Goal: Task Accomplishment & Management: Manage account settings

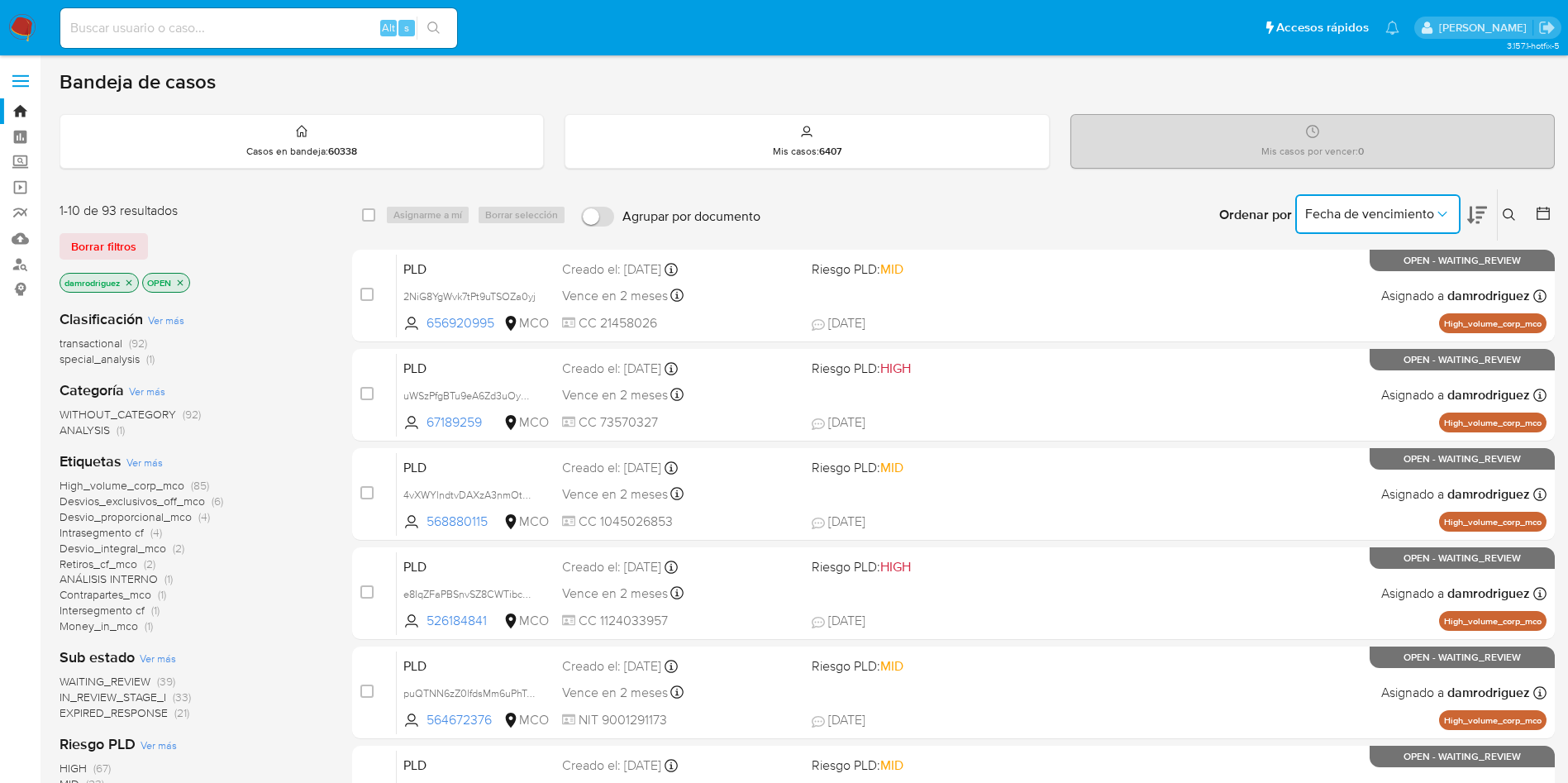
click at [1448, 214] on icon "Ordenar por" at bounding box center [1443, 215] width 17 height 17
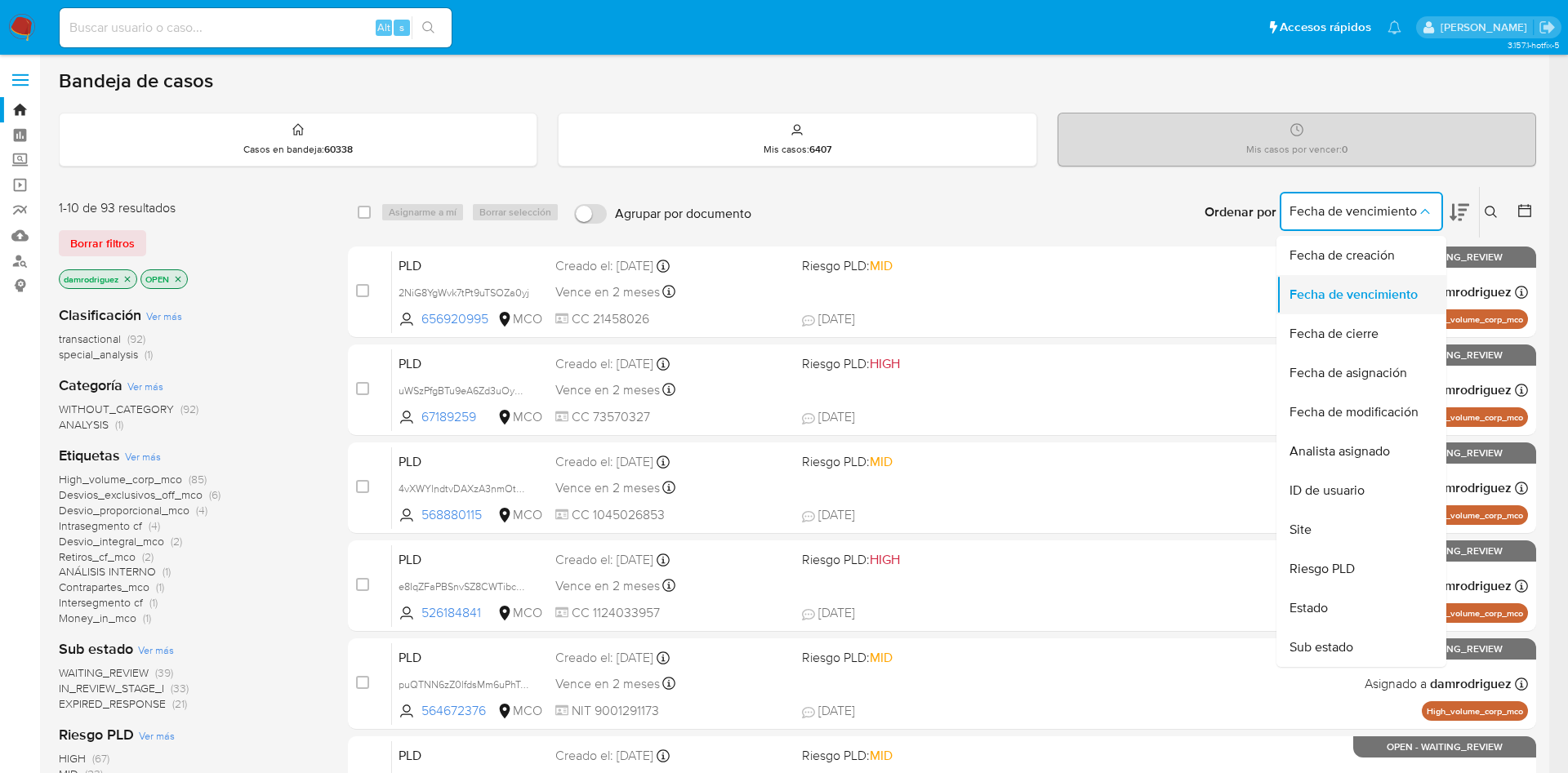
click at [1384, 288] on span "Fecha de vencimiento" at bounding box center [1353, 295] width 128 height 17
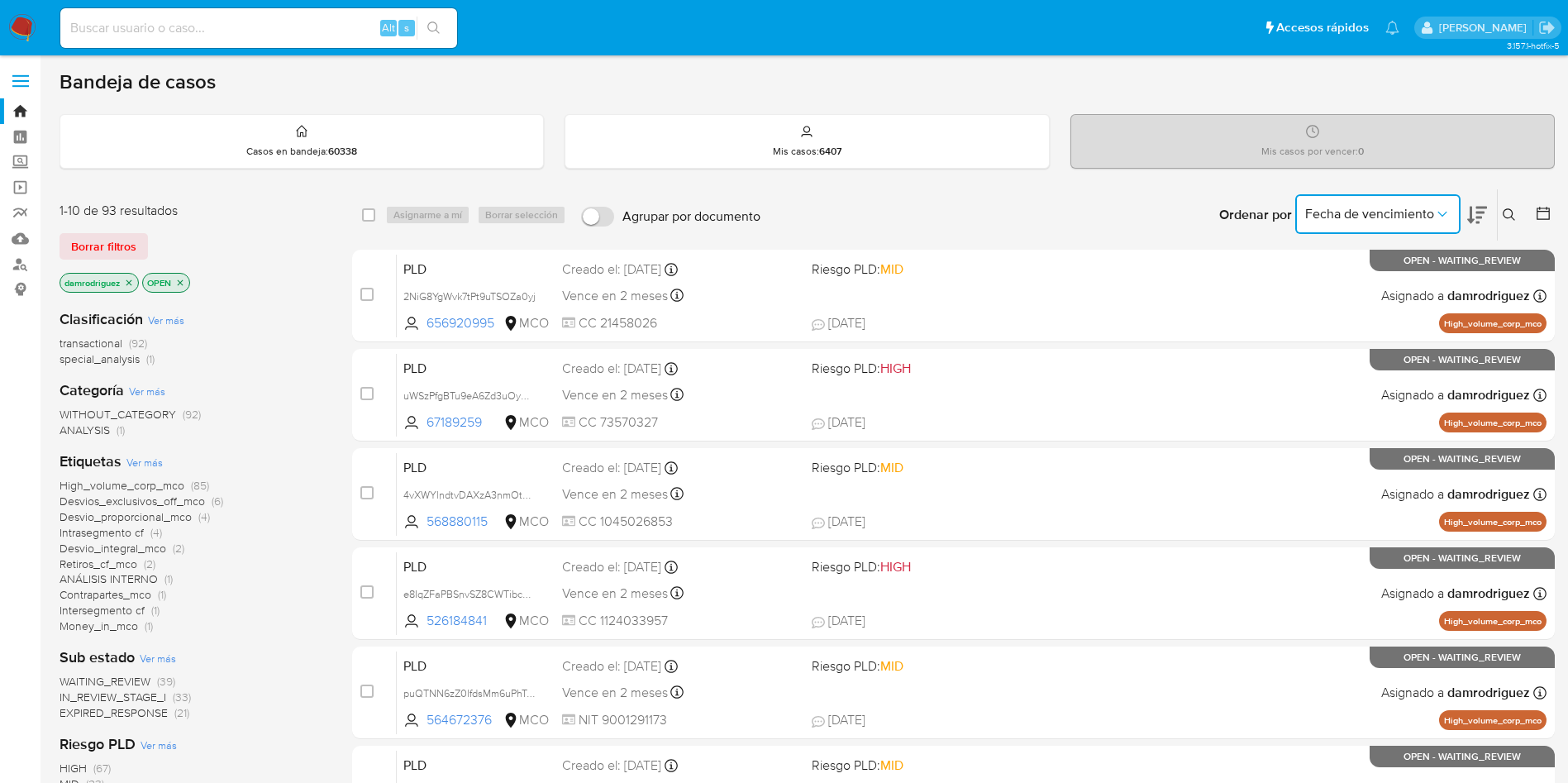
click at [1473, 215] on icon at bounding box center [1477, 216] width 20 height 17
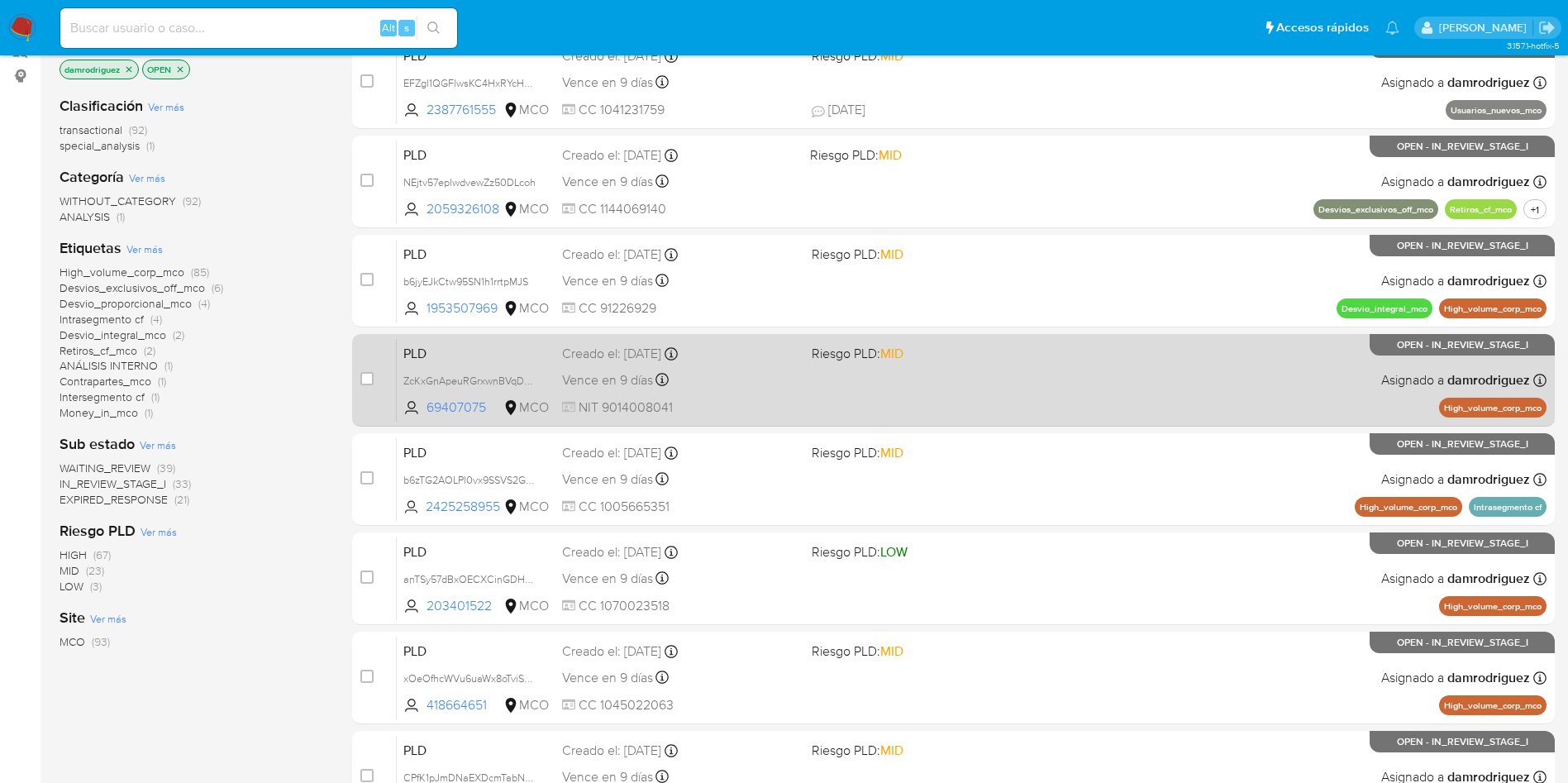
scroll to position [248, 0]
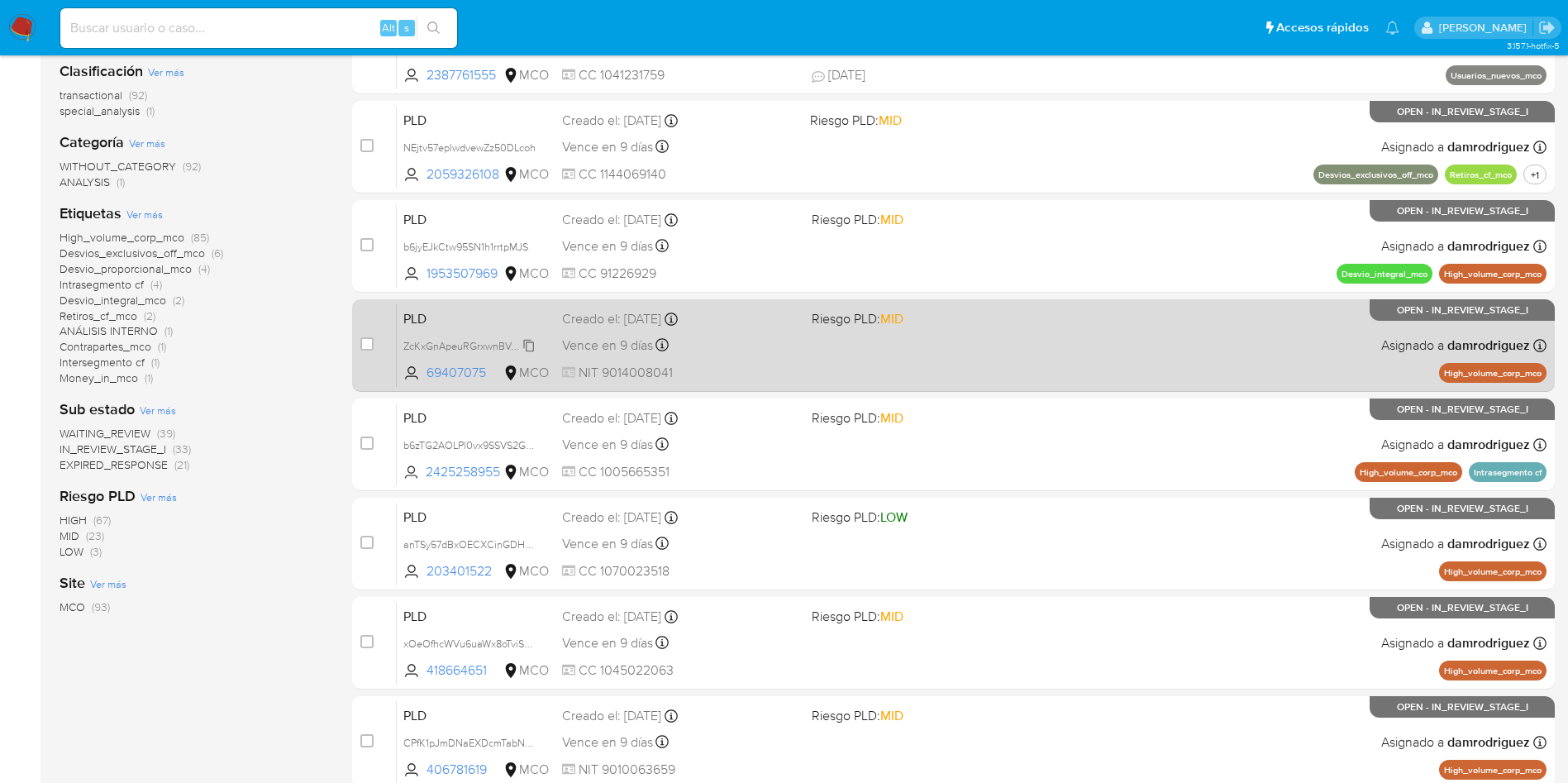
click at [459, 352] on span "ZcKxGnApeuRGrxwnBVqDnUKt" at bounding box center [475, 344] width 144 height 18
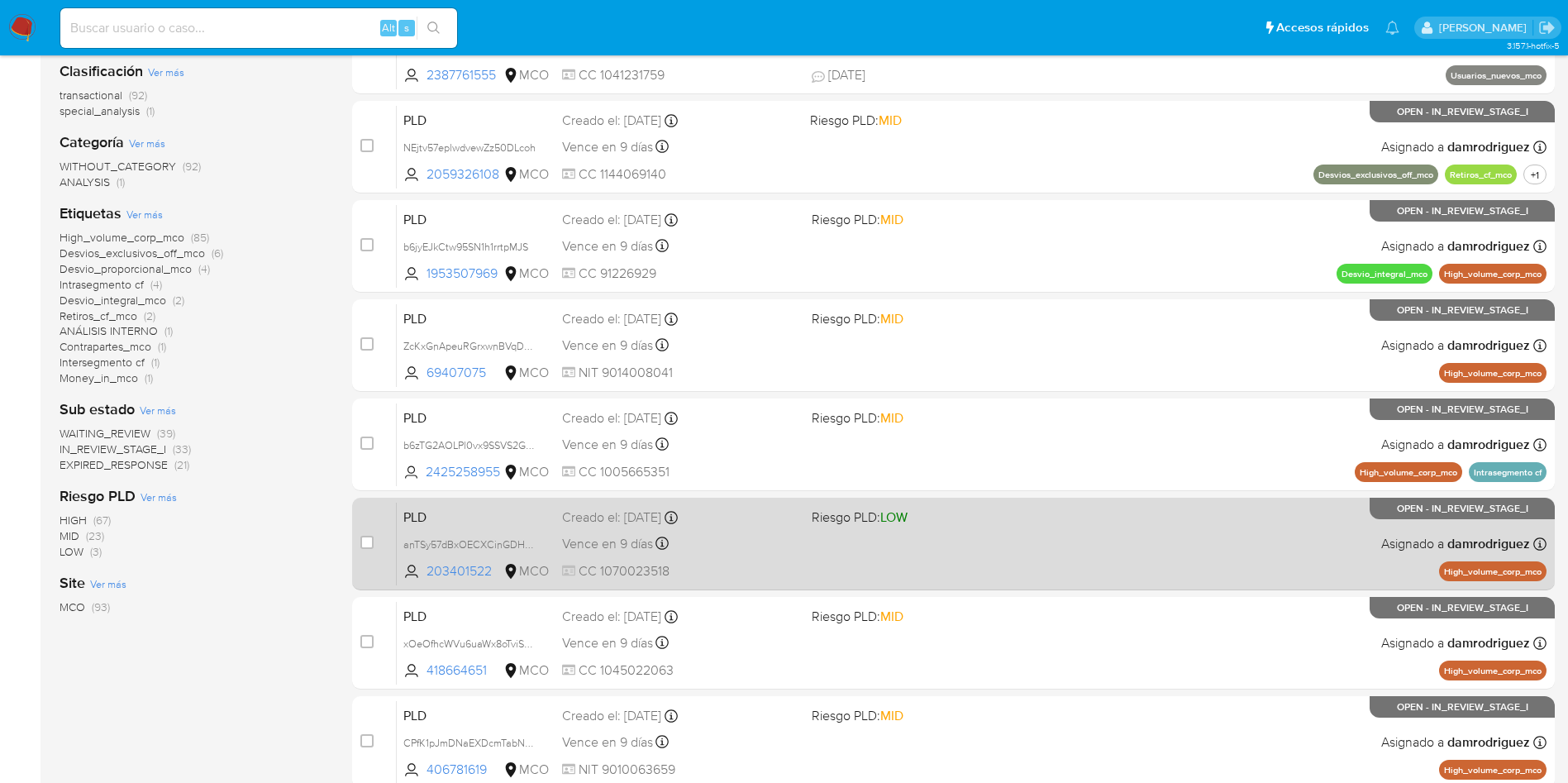
click at [433, 502] on div "PLD anTSy57dBxOECXCinGDHoGSf 203401522 MCO Riesgo PLD: LOW Creado el: 12/06/202…" at bounding box center [972, 543] width 1150 height 84
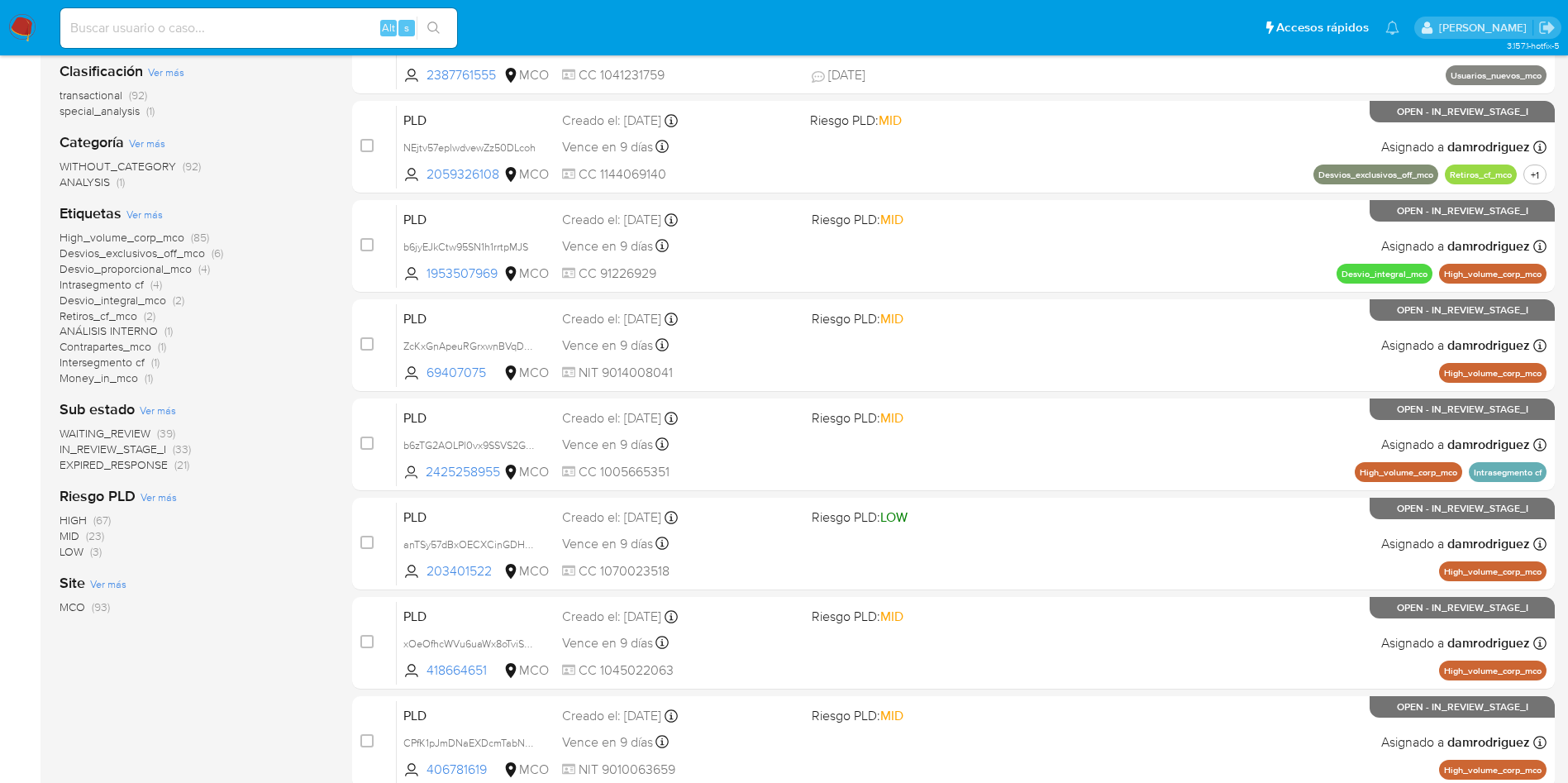
scroll to position [0, 0]
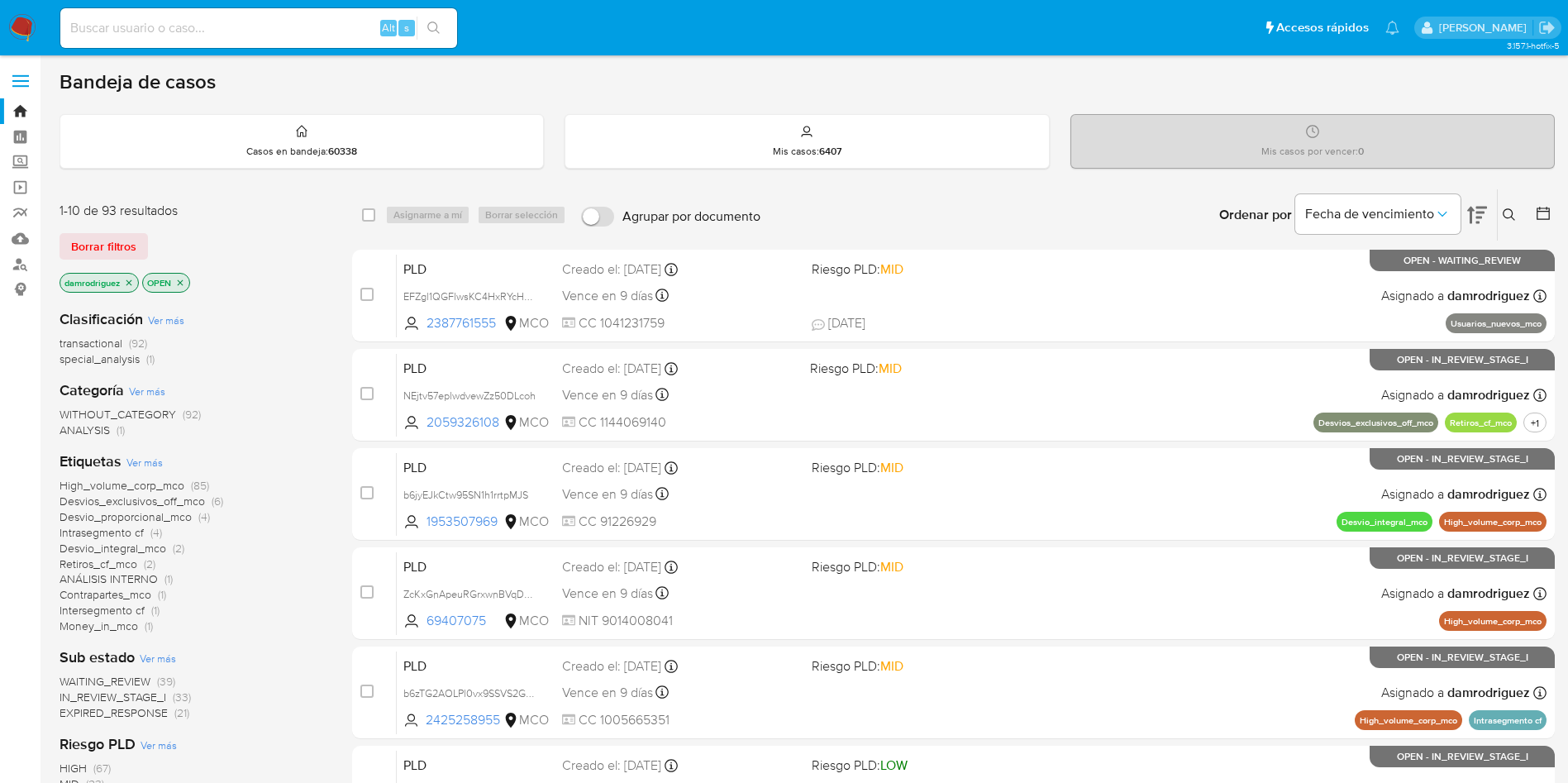
click at [133, 282] on icon "close-filter" at bounding box center [129, 282] width 10 height 10
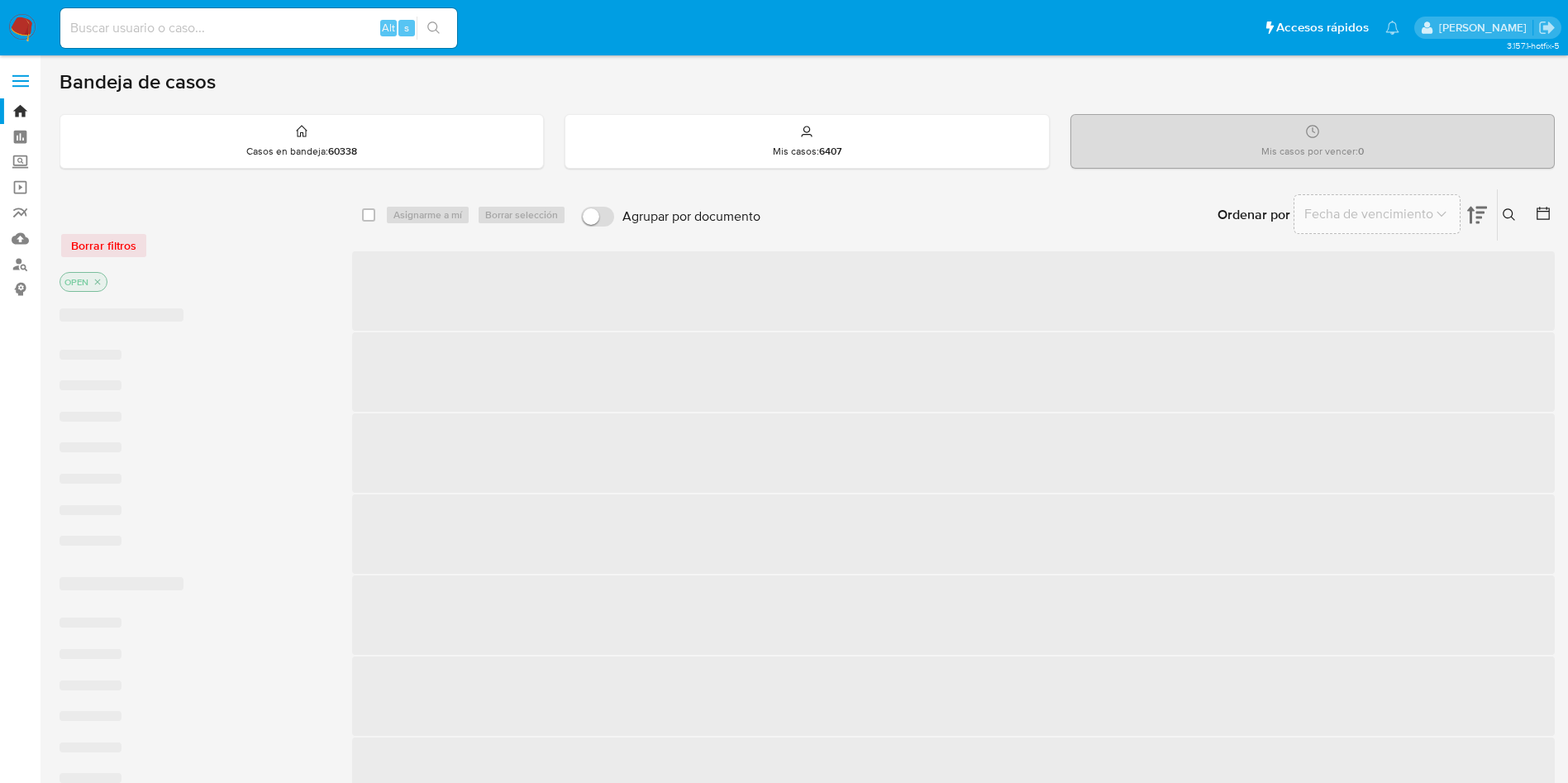
click at [1547, 215] on icon at bounding box center [1544, 214] width 17 height 17
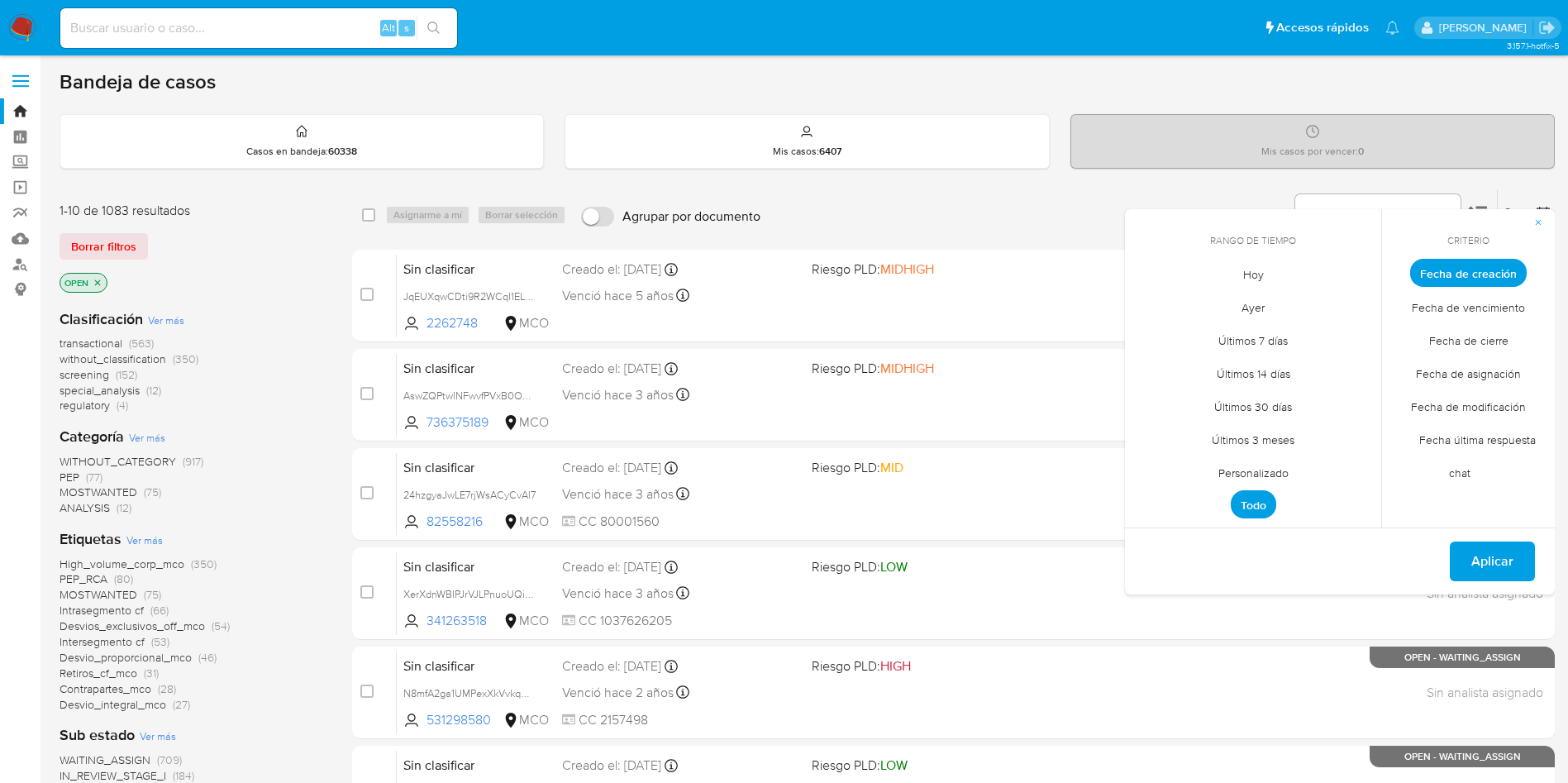
click at [1254, 477] on span "Personalizado" at bounding box center [1254, 472] width 105 height 34
click at [1153, 307] on icon "Mes anterior" at bounding box center [1150, 303] width 20 height 20
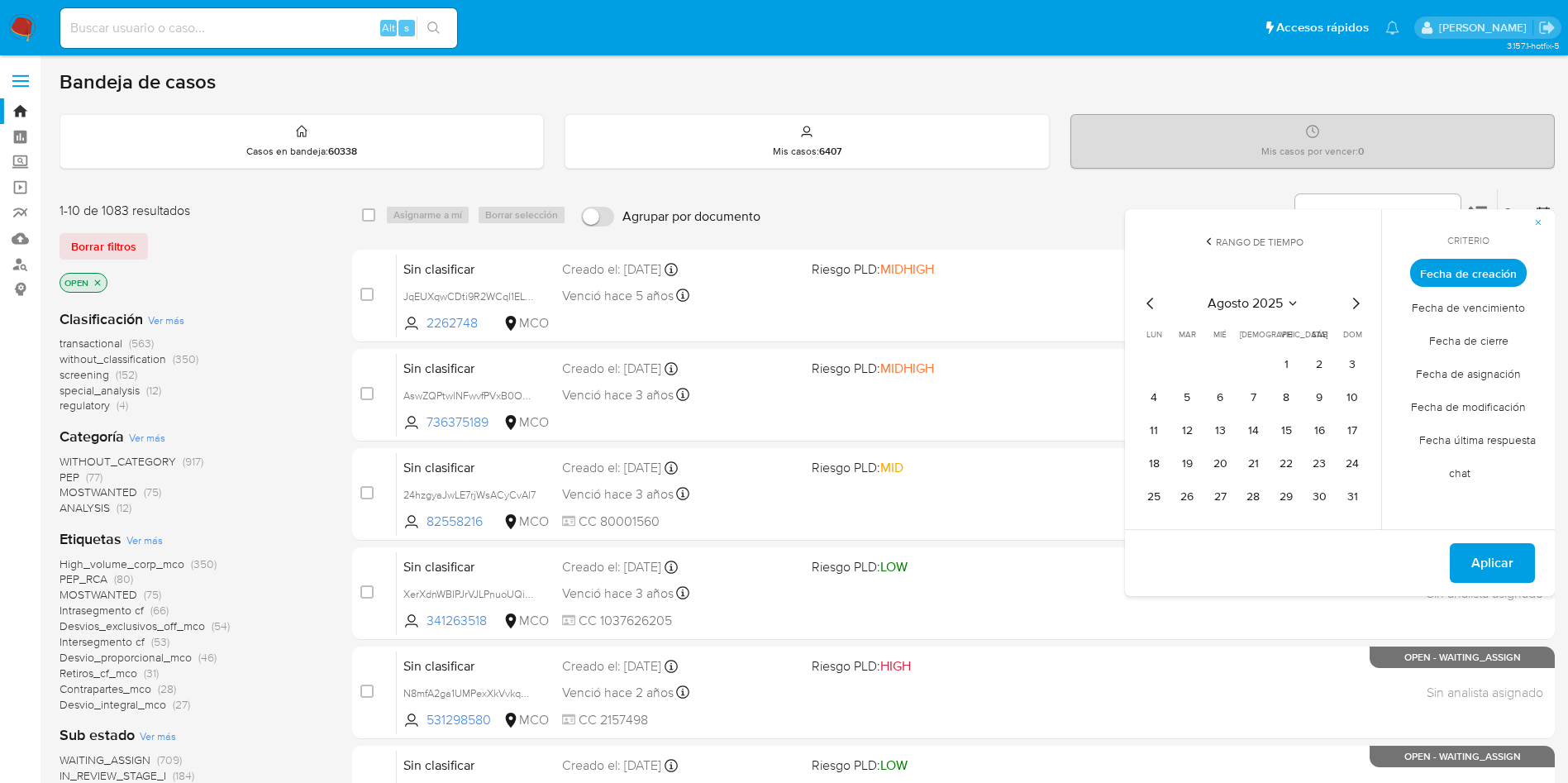
click at [1153, 303] on icon "Mes anterior" at bounding box center [1150, 303] width 20 height 20
click at [1193, 428] on button "10" at bounding box center [1187, 431] width 26 height 26
click at [1289, 425] on button "13" at bounding box center [1287, 431] width 26 height 26
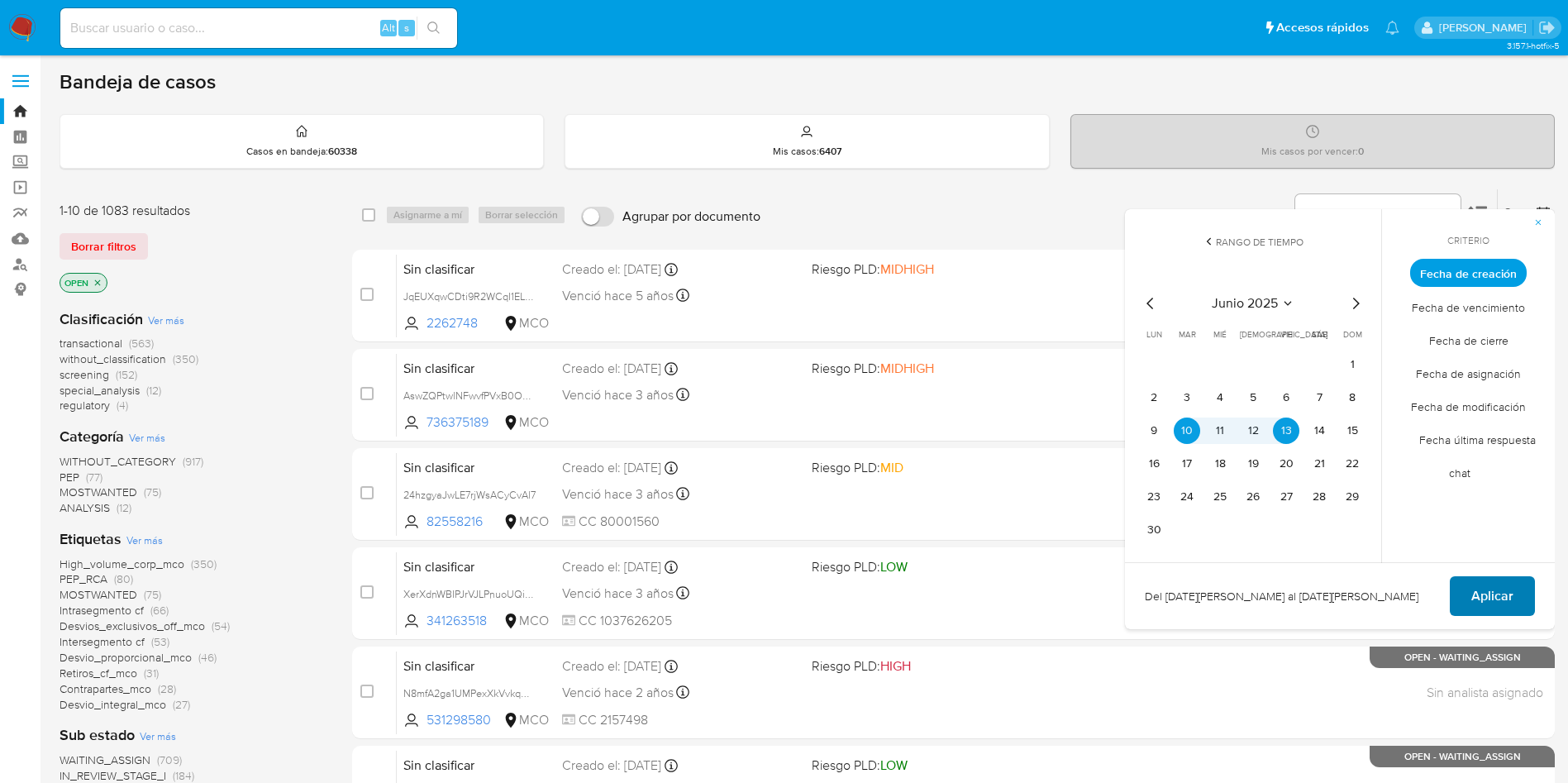
click at [1494, 584] on span "Aplicar" at bounding box center [1493, 596] width 42 height 37
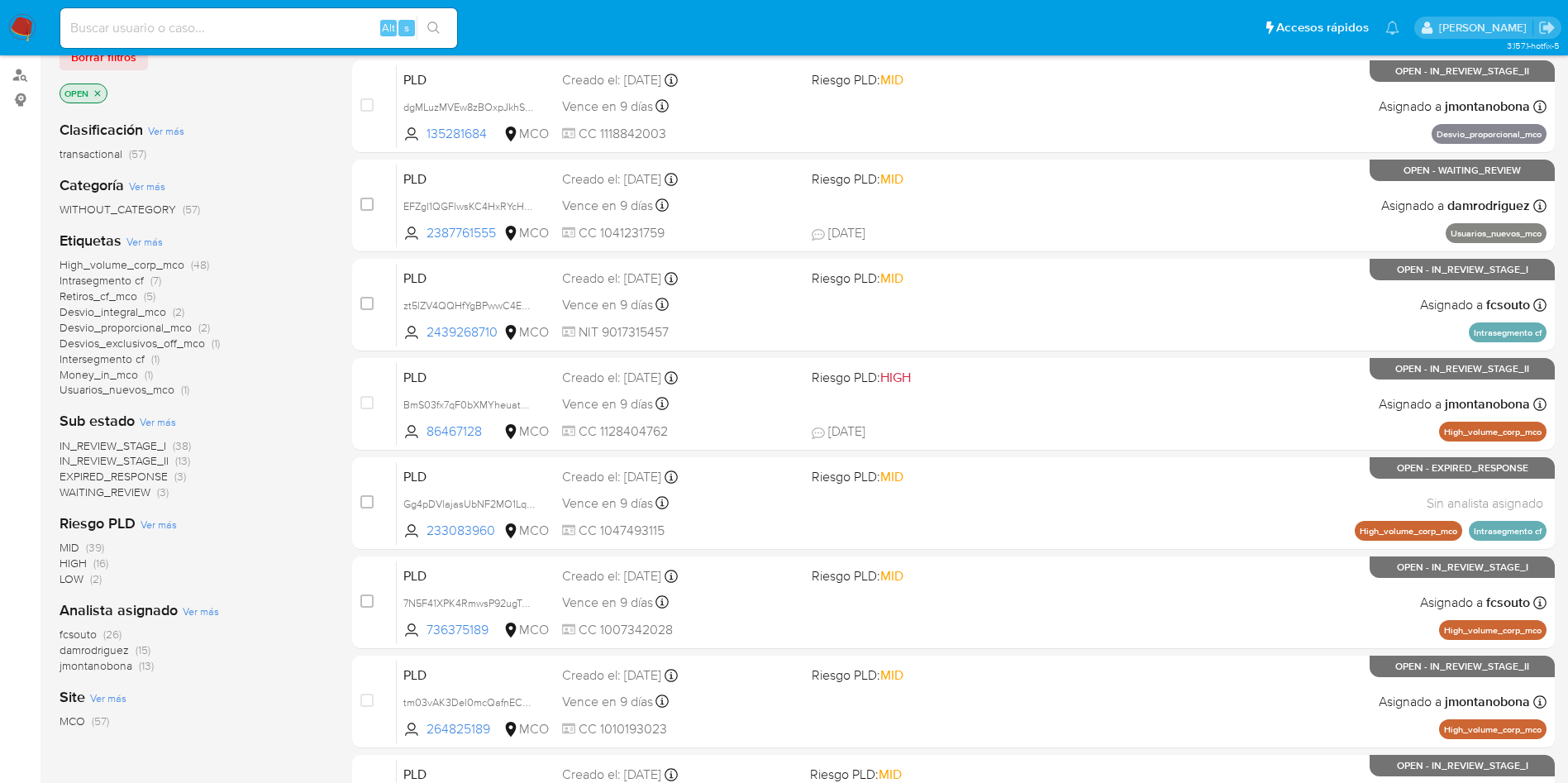
scroll to position [372, 0]
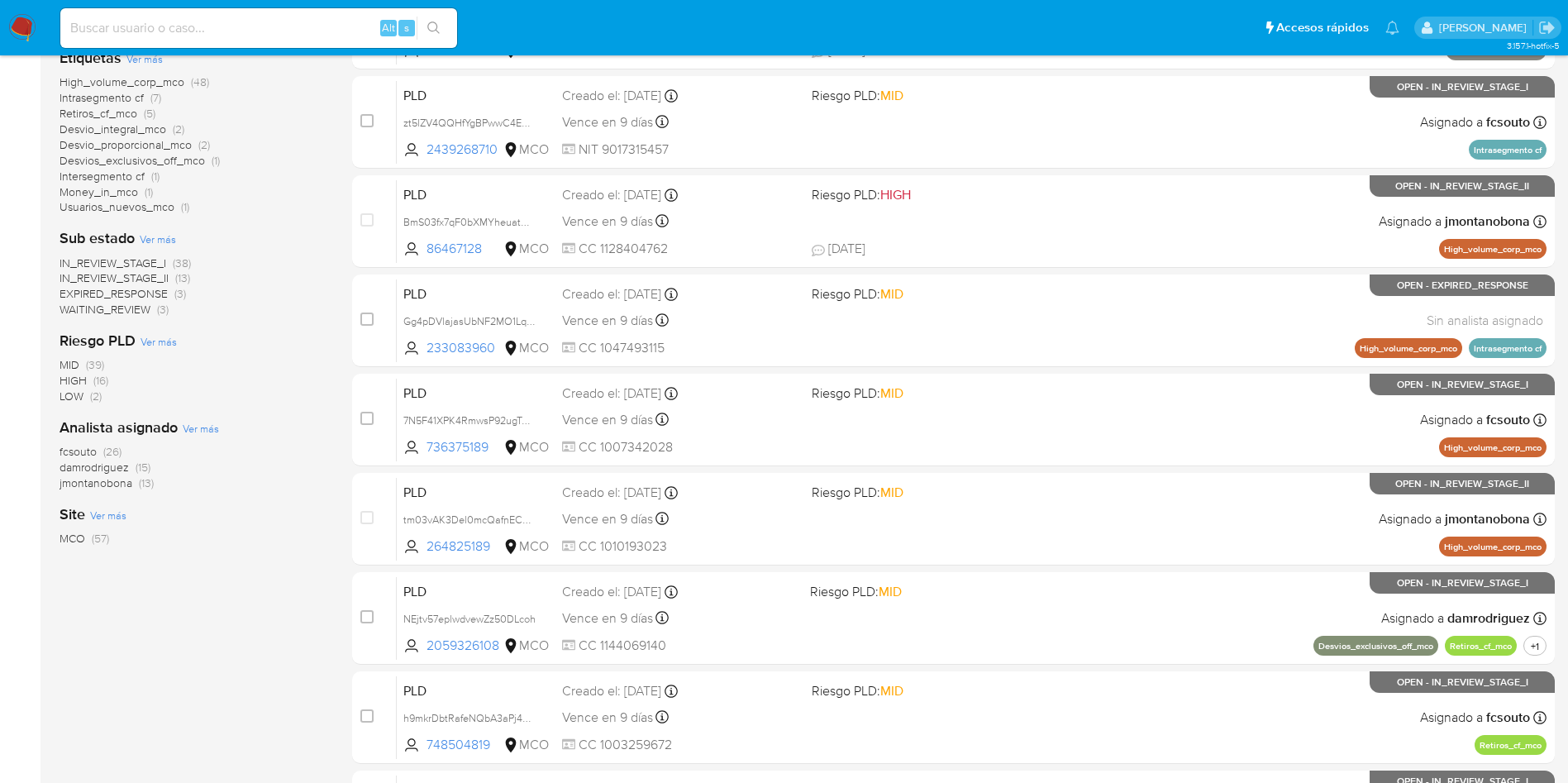
click at [89, 466] on span "damrodriguez" at bounding box center [94, 468] width 70 height 17
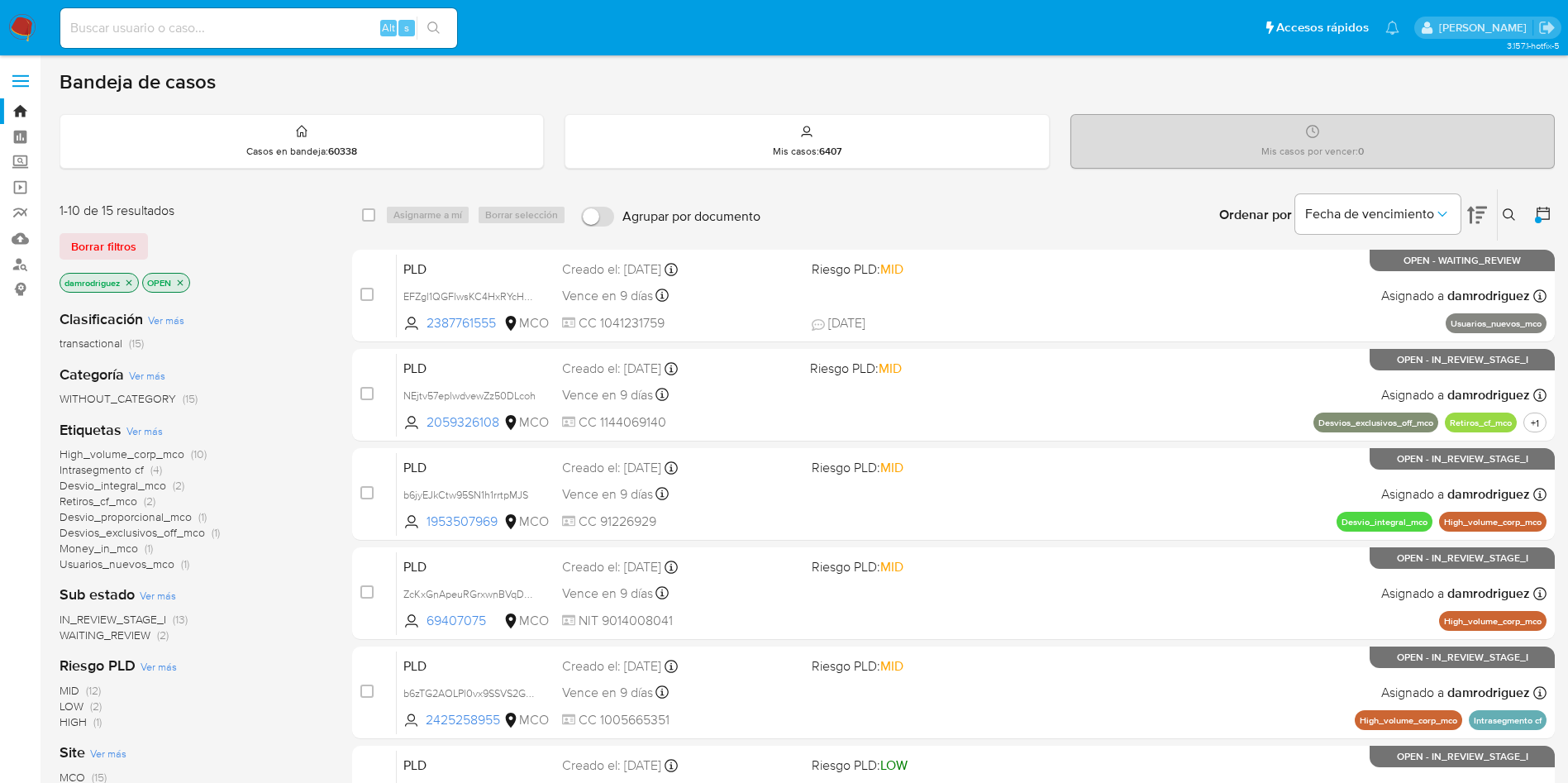
click at [9, 26] on img at bounding box center [23, 28] width 28 height 28
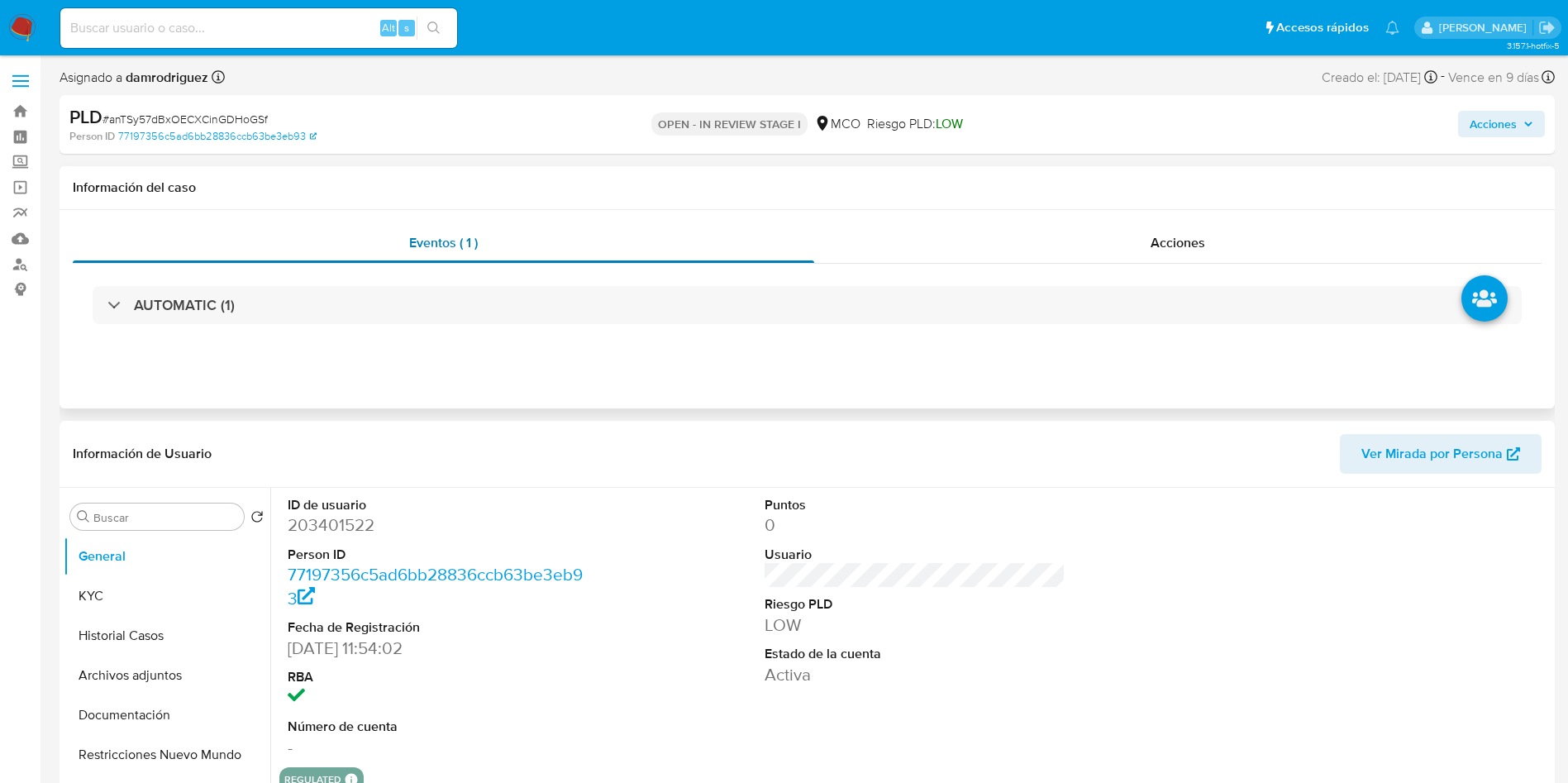
scroll to position [124, 0]
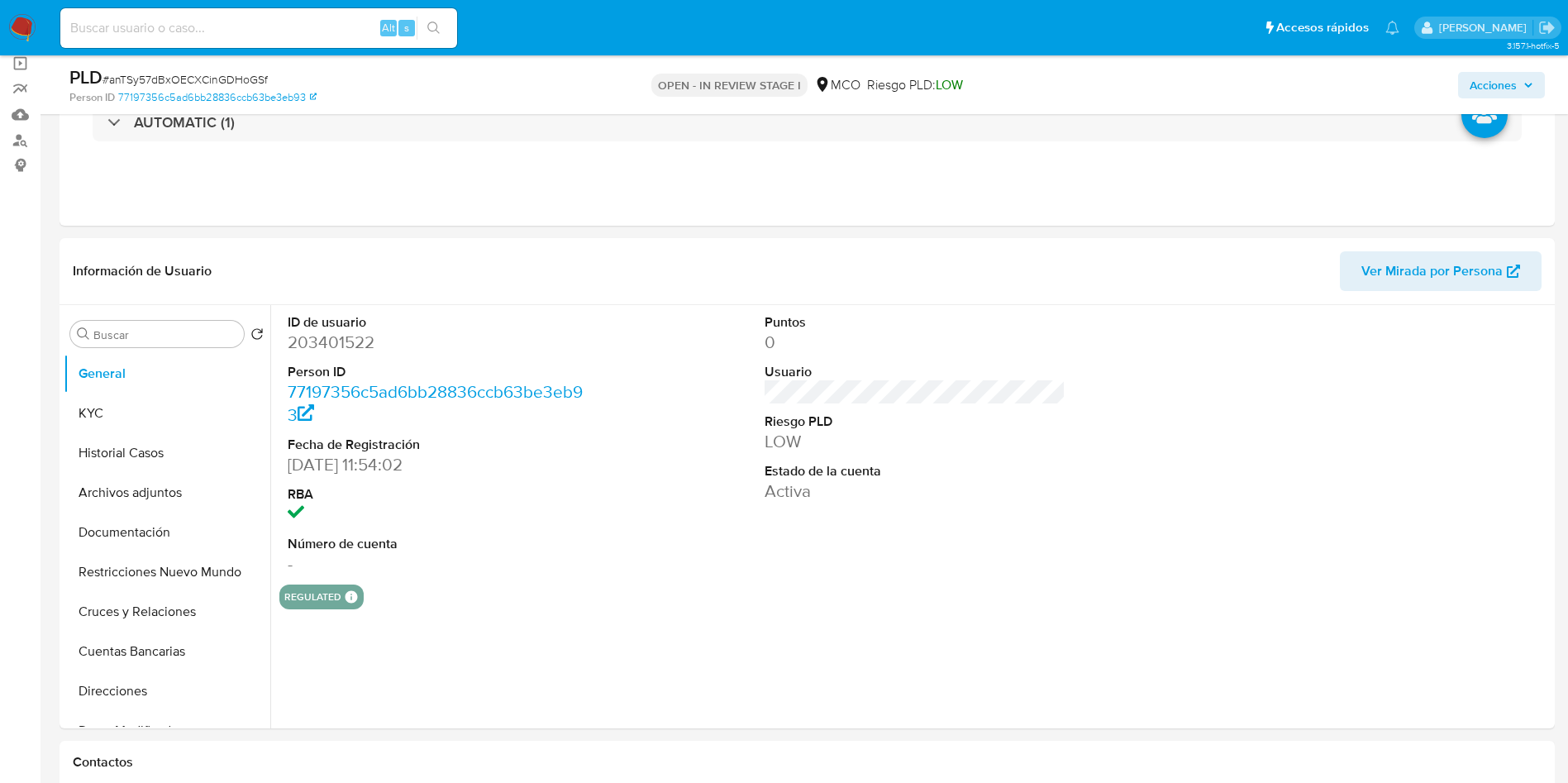
select select "10"
drag, startPoint x: 648, startPoint y: 570, endPoint x: 634, endPoint y: 568, distance: 14.1
click at [648, 570] on div "ID de usuario 203401522 Person ID 77197356c5ad6bb28836ccb63be3eb93 Fecha de Reg…" at bounding box center [915, 444] width 1272 height 280
click at [321, 338] on dd "203401522" at bounding box center [439, 342] width 302 height 24
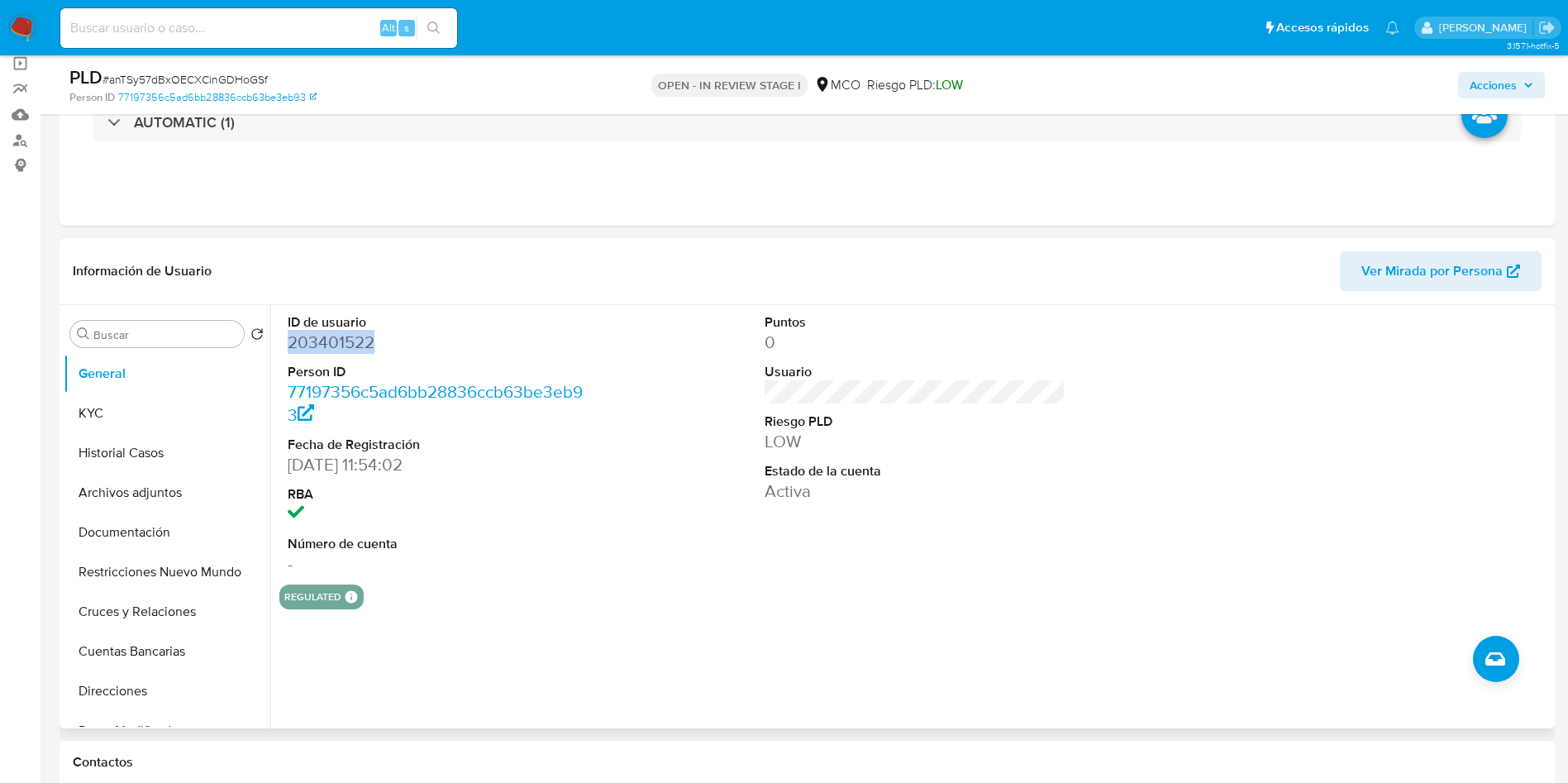
copy dd "203401522"
click at [344, 336] on dd "203401522" at bounding box center [439, 342] width 302 height 24
copy dd "203401522"
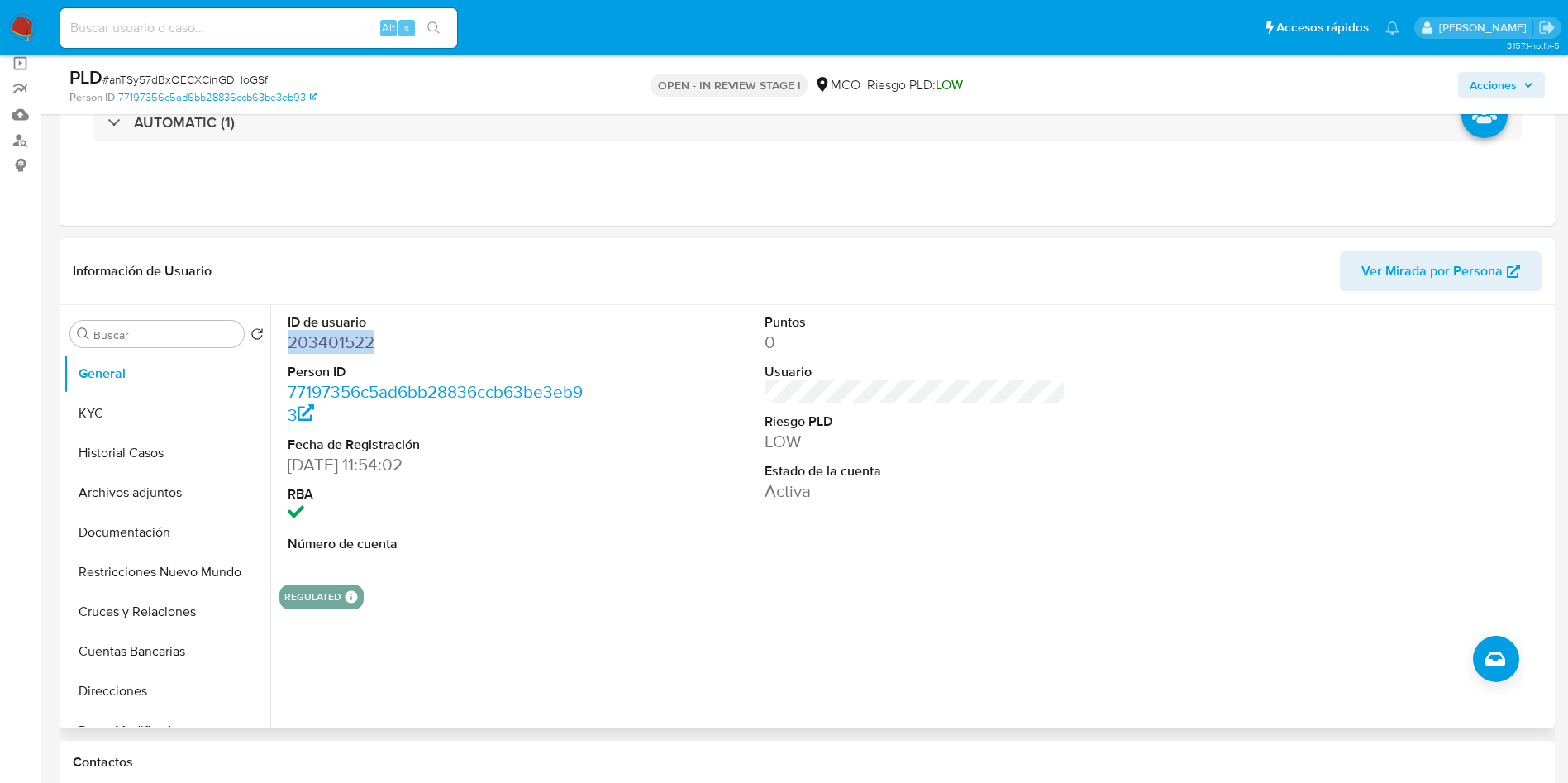
click at [353, 336] on dd "203401522" at bounding box center [439, 342] width 302 height 24
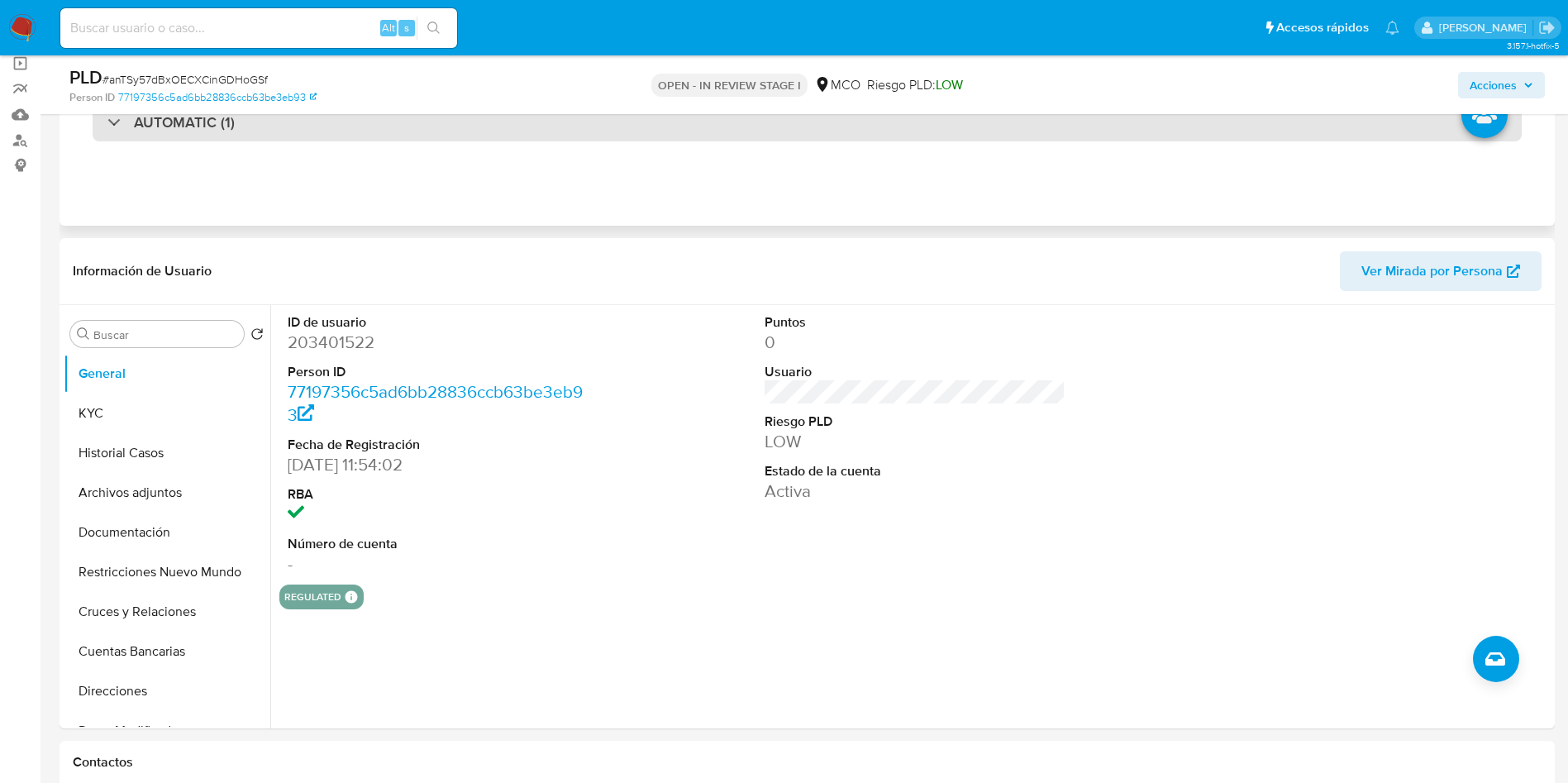
click at [180, 135] on div "AUTOMATIC (1)" at bounding box center [807, 122] width 1430 height 38
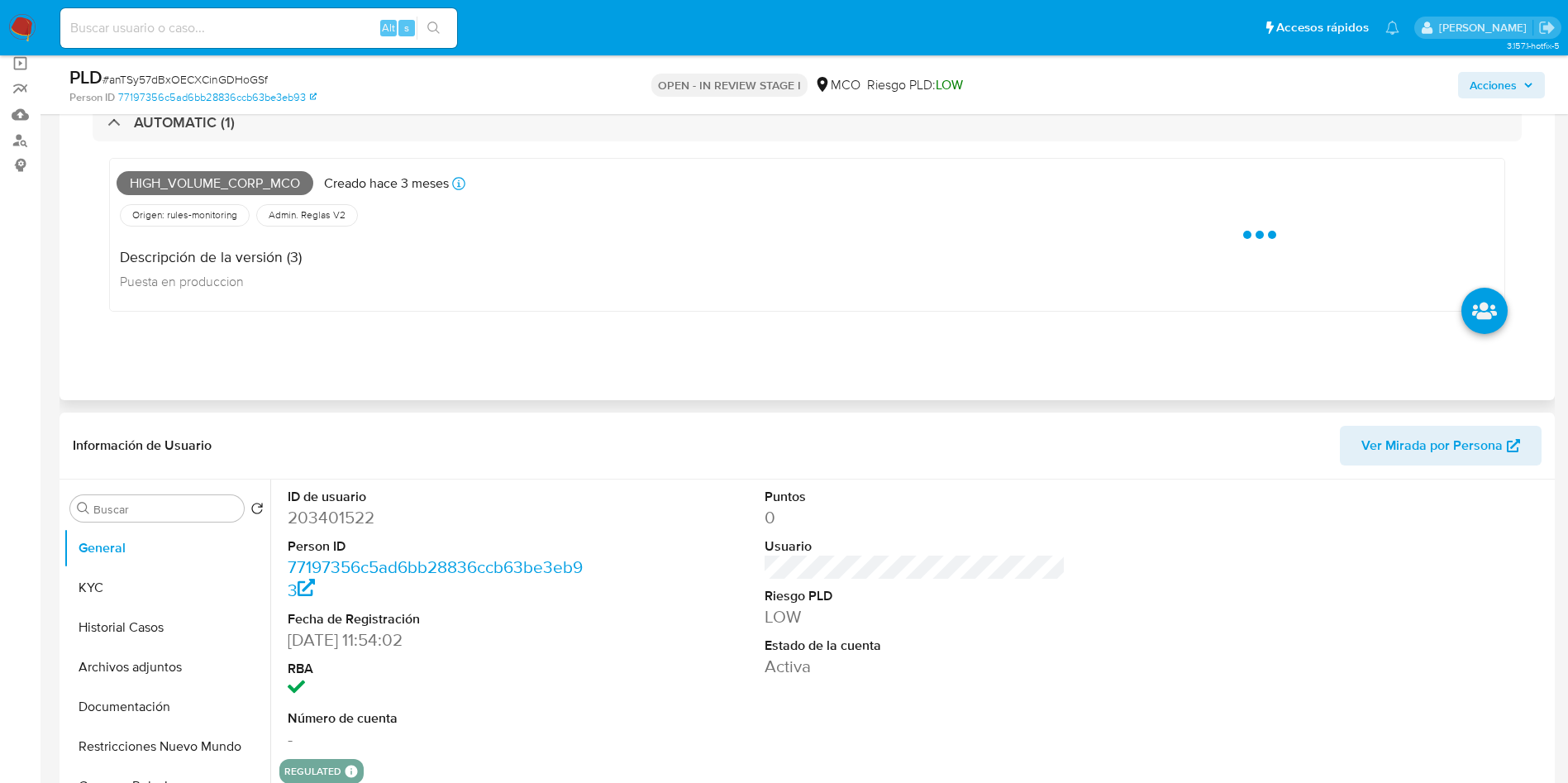
click at [179, 184] on span "High_volume_corp_mco" at bounding box center [215, 184] width 197 height 24
copy span "High_volume_corp_mco"
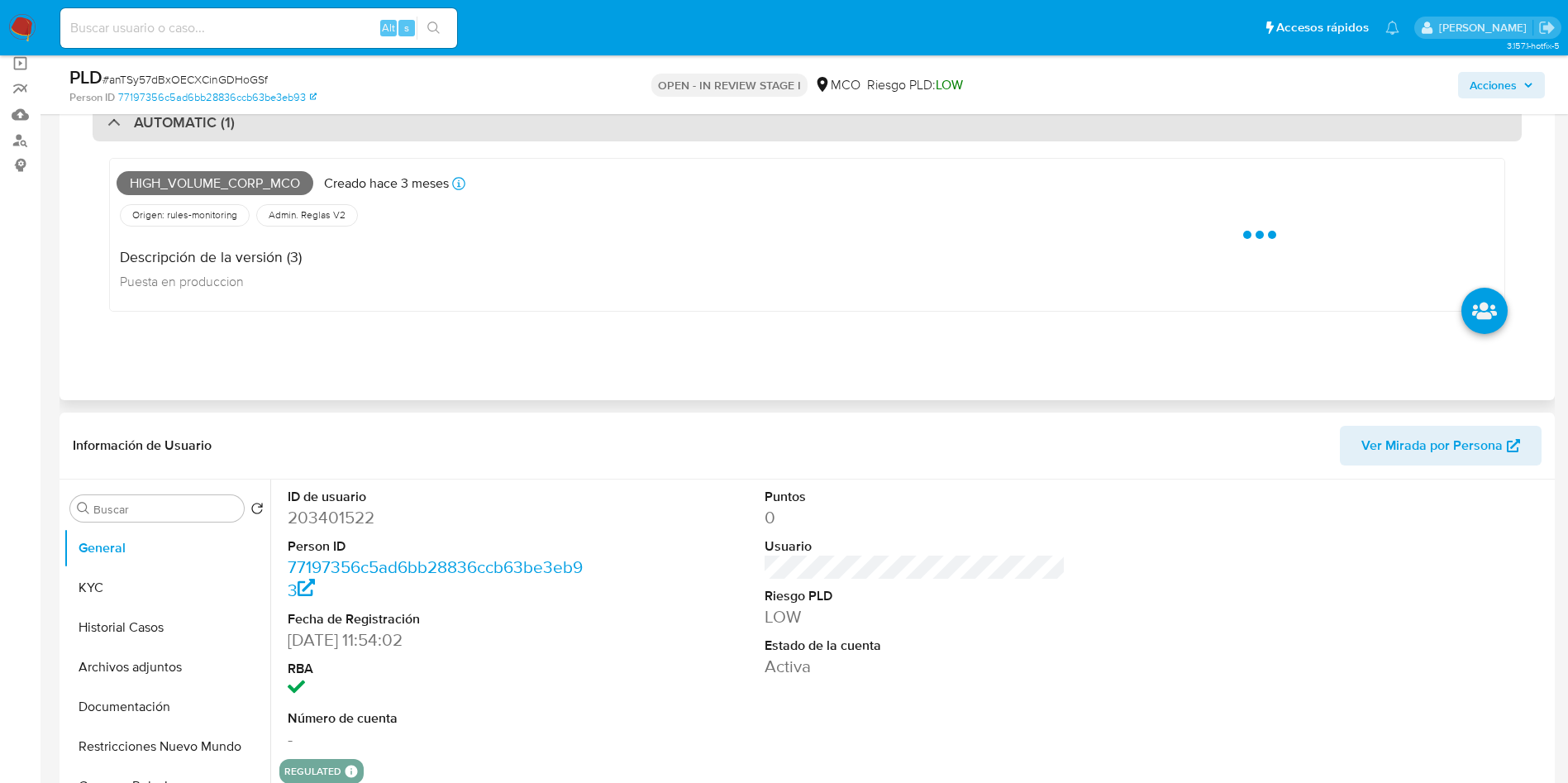
click at [183, 136] on div "AUTOMATIC (1)" at bounding box center [807, 122] width 1430 height 38
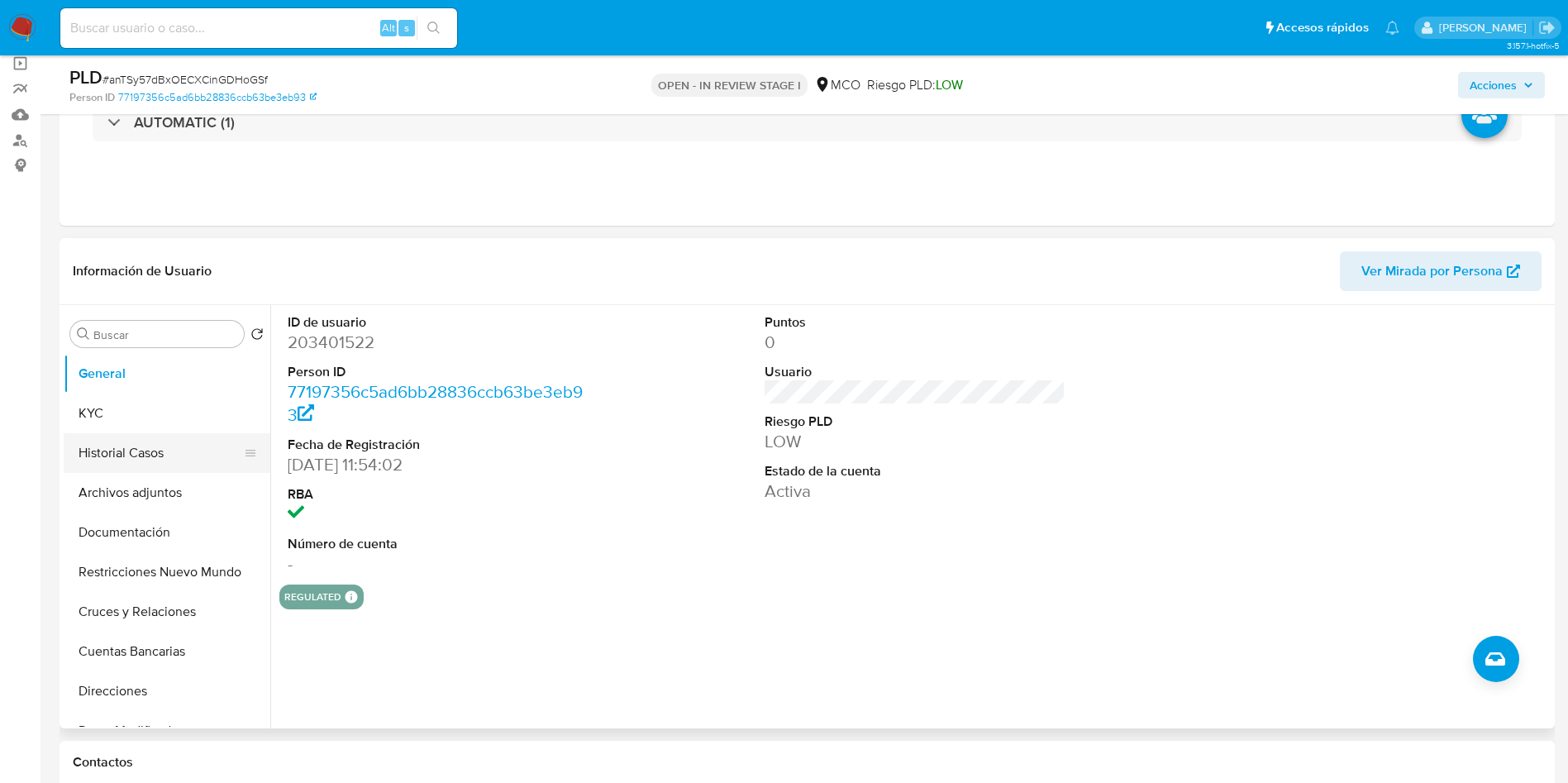
click at [110, 443] on button "Historial Casos" at bounding box center [161, 453] width 194 height 40
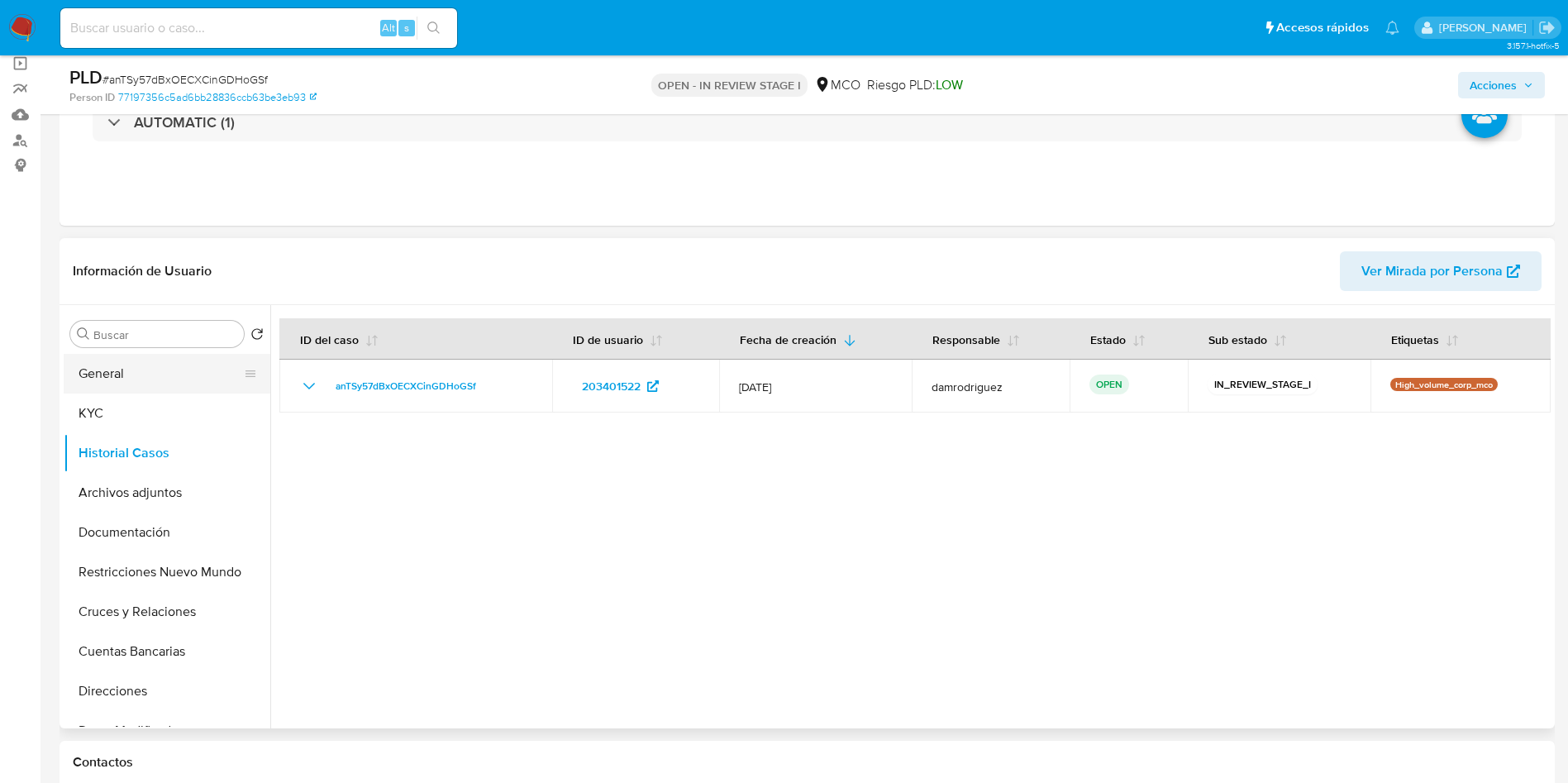
click at [145, 366] on button "General" at bounding box center [161, 374] width 194 height 40
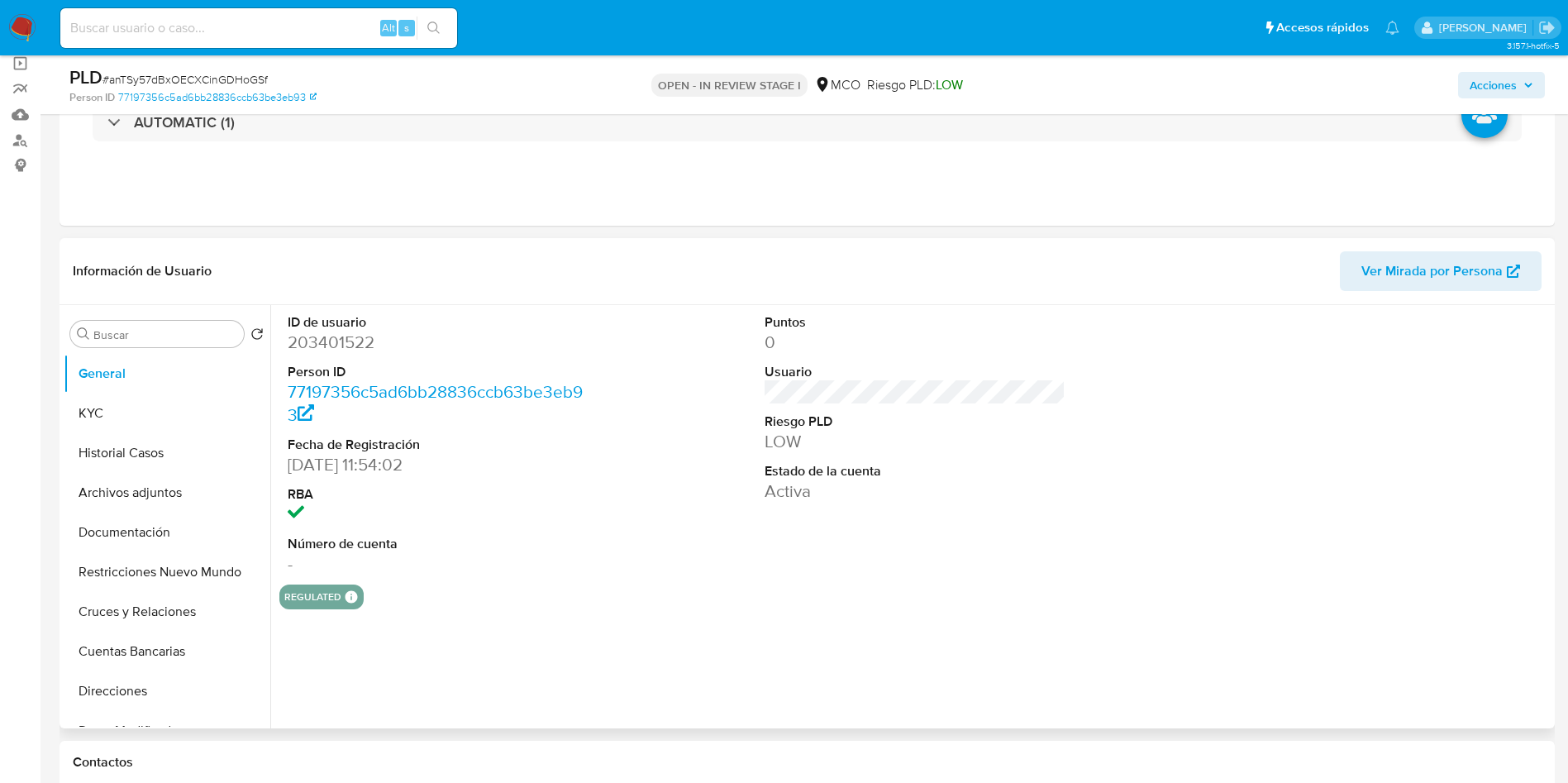
click at [330, 340] on dd "203401522" at bounding box center [439, 342] width 302 height 24
copy dd "203401522"
click at [136, 582] on button "Restricciones Nuevo Mundo" at bounding box center [161, 572] width 194 height 40
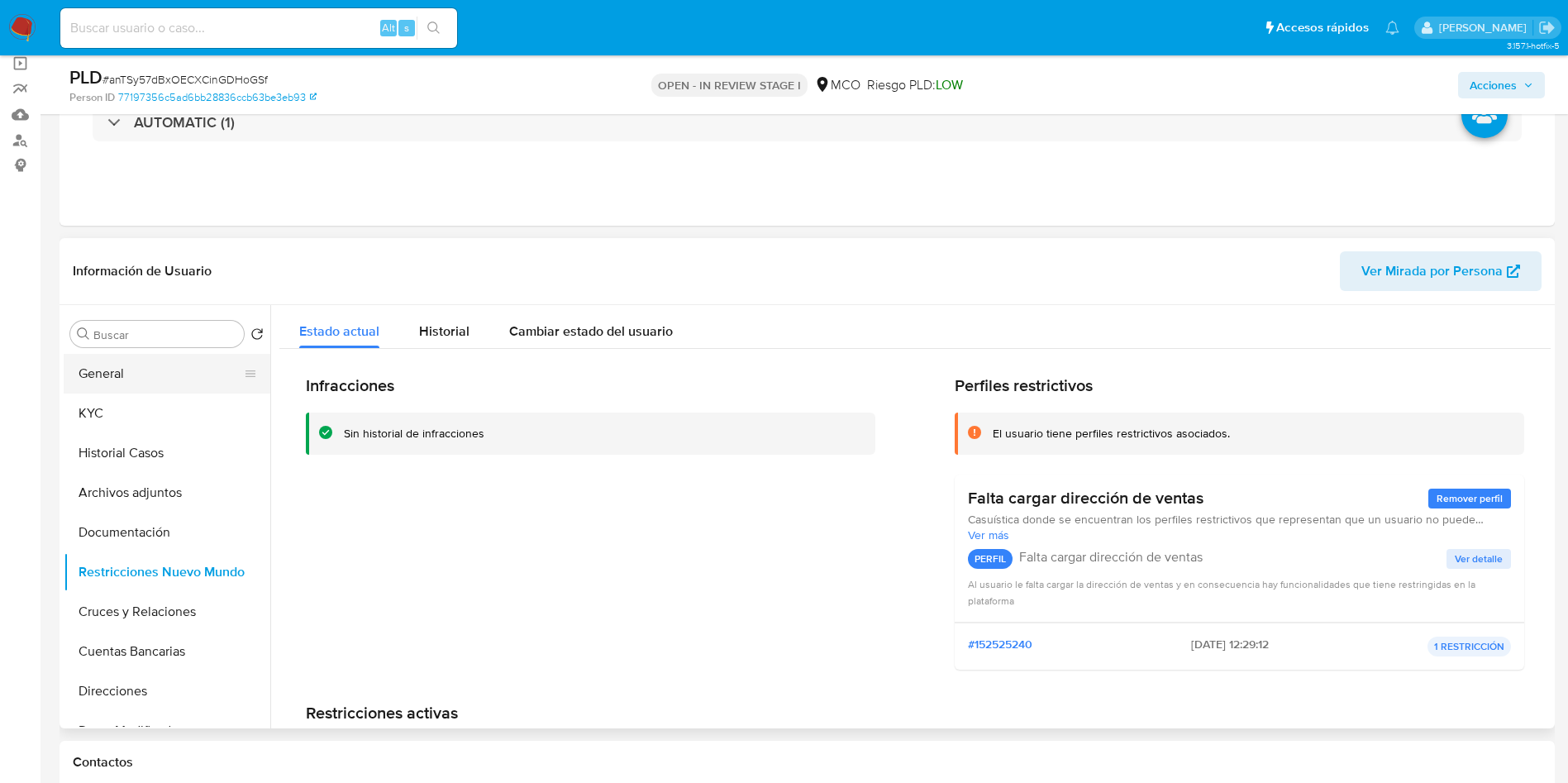
click at [162, 370] on button "General" at bounding box center [161, 374] width 194 height 40
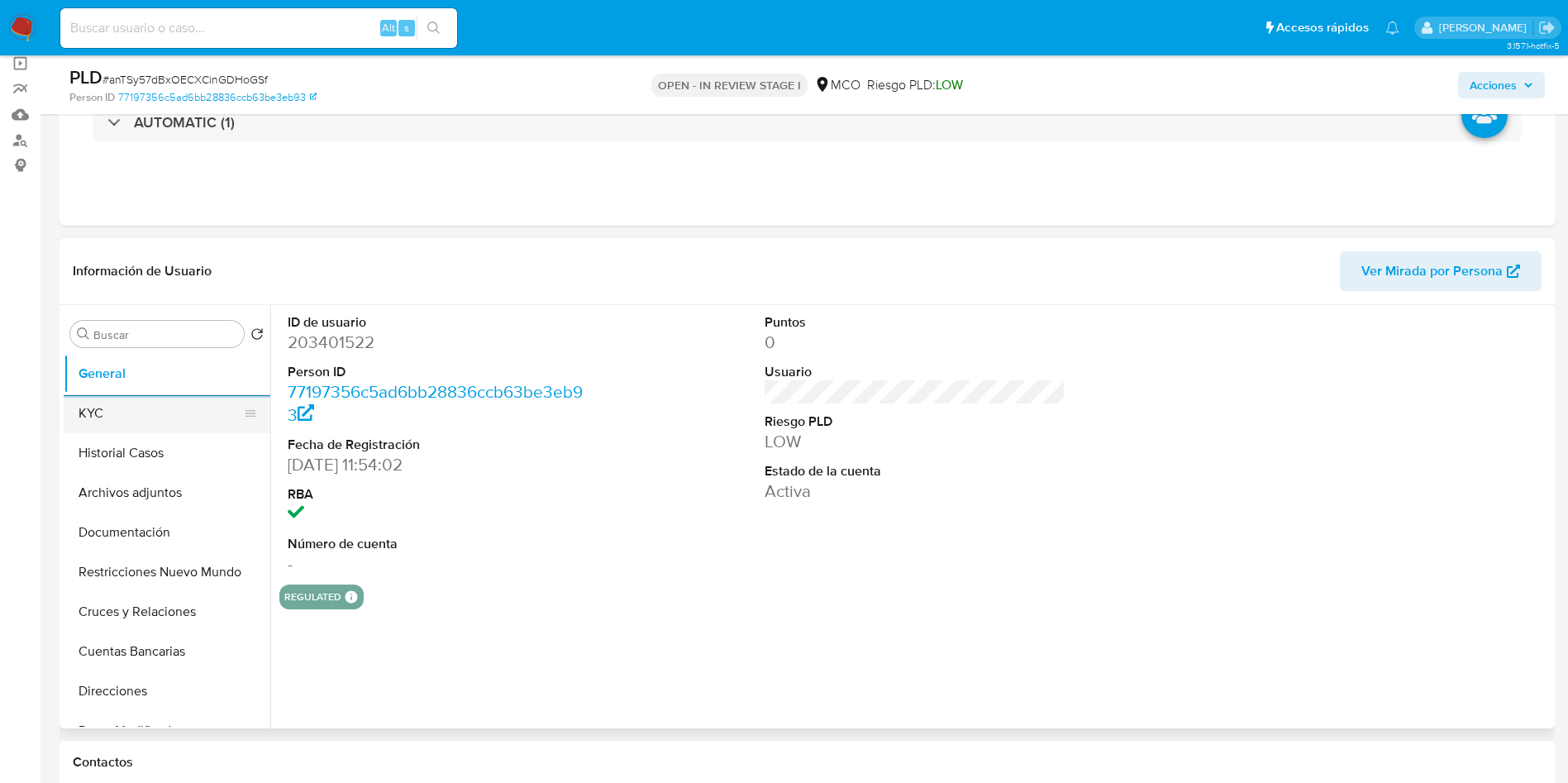
click at [150, 423] on button "KYC" at bounding box center [161, 413] width 194 height 40
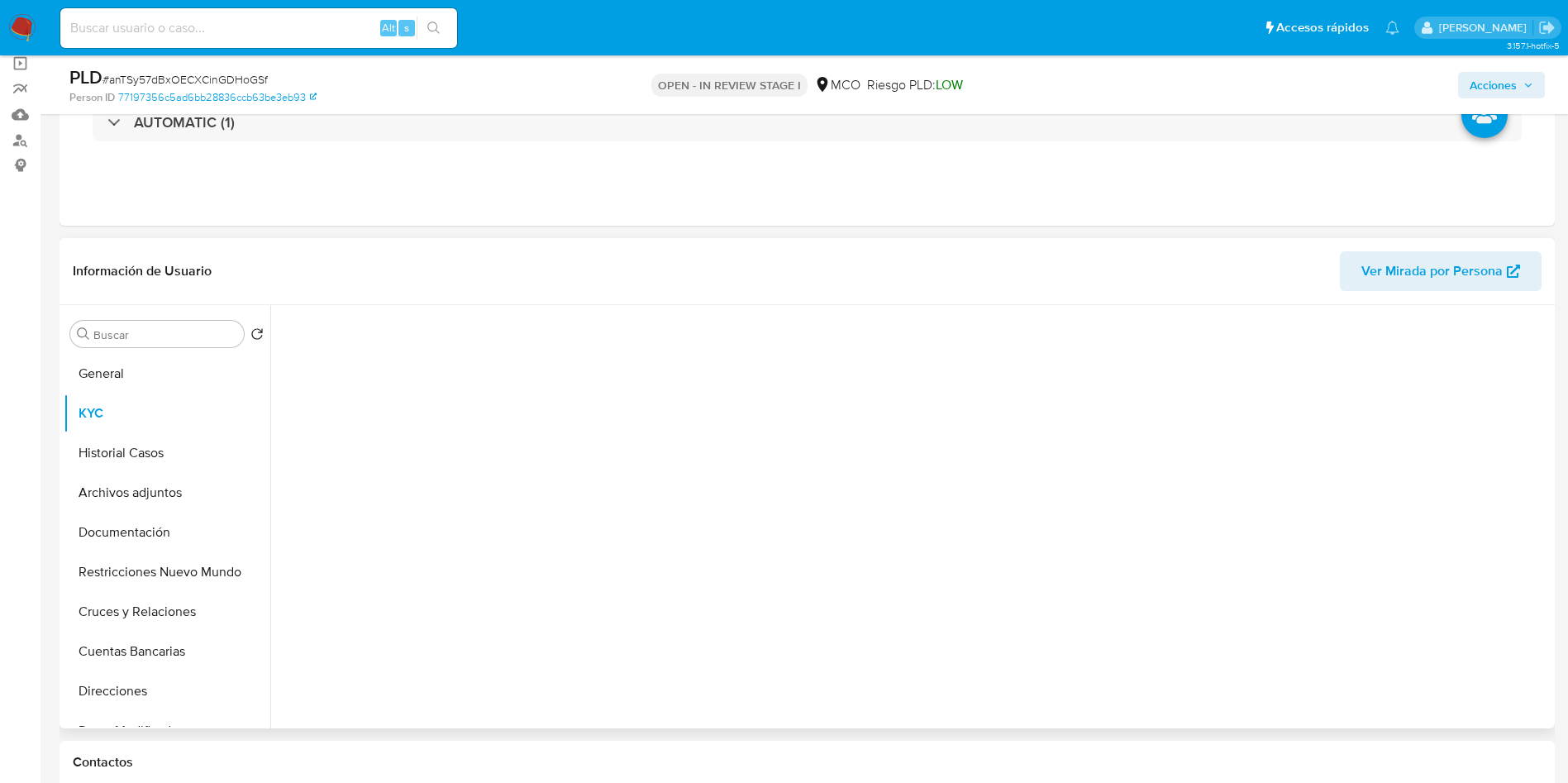
click at [511, 311] on div at bounding box center [915, 512] width 1272 height 415
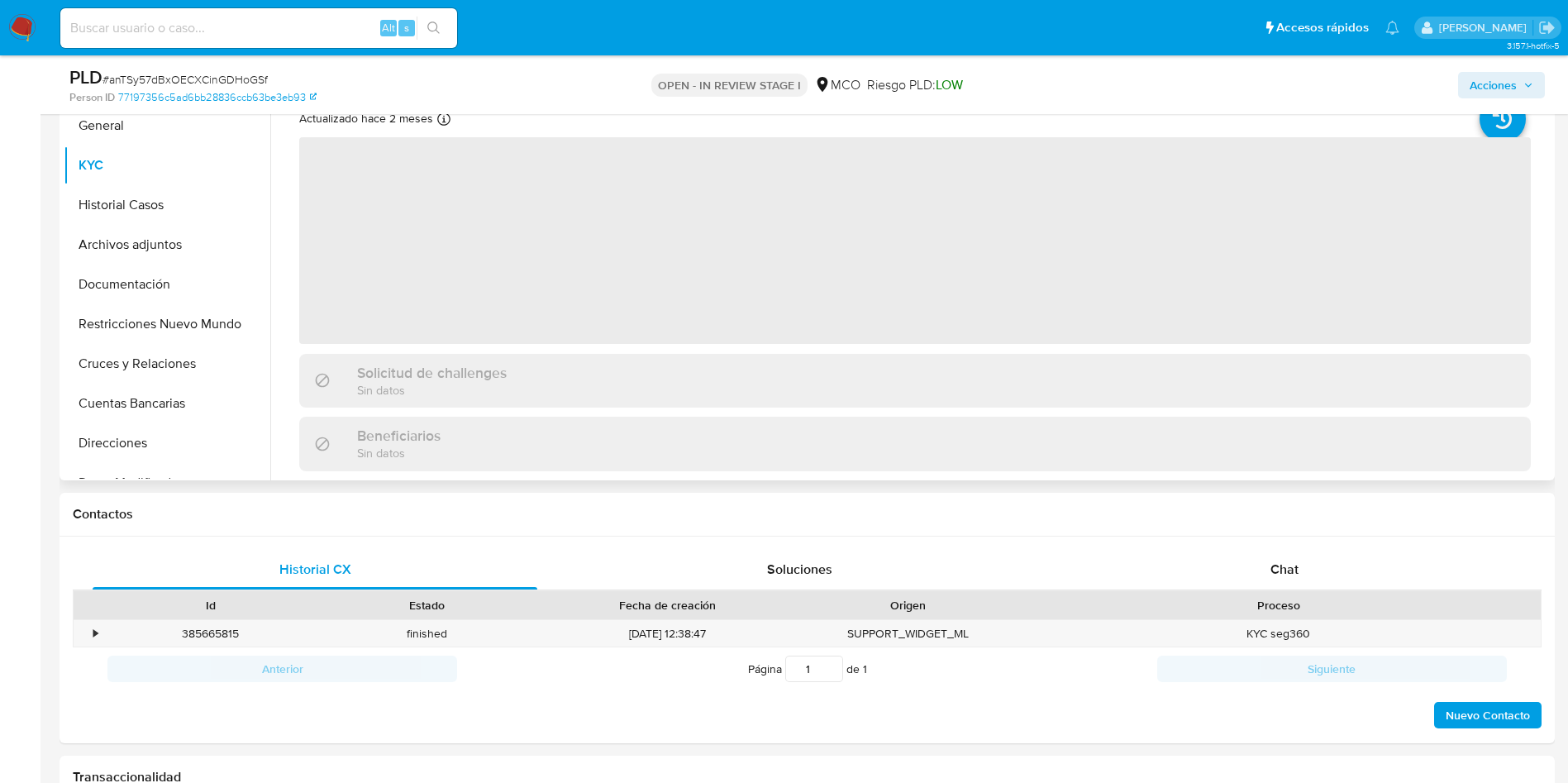
scroll to position [248, 0]
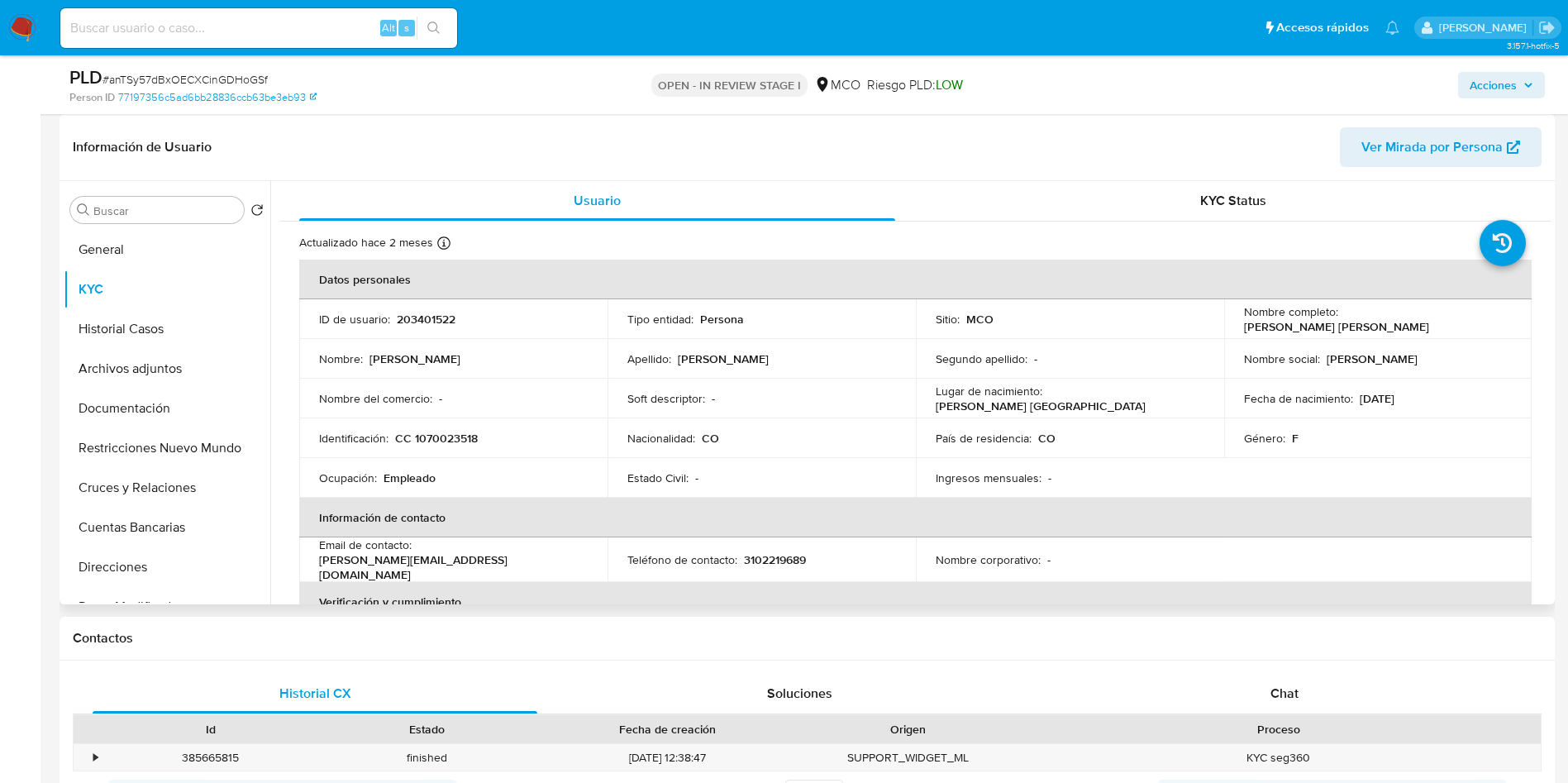
drag, startPoint x: 1439, startPoint y: 325, endPoint x: 1238, endPoint y: 321, distance: 201.0
click at [1238, 321] on td "Nombre completo : Gabriela del Valle Briceño Castellanos" at bounding box center [1379, 319] width 309 height 40
copy p "Gabriela del Valle Briceño Castellanos"
click at [434, 434] on p "CC 1070023518" at bounding box center [437, 439] width 83 height 15
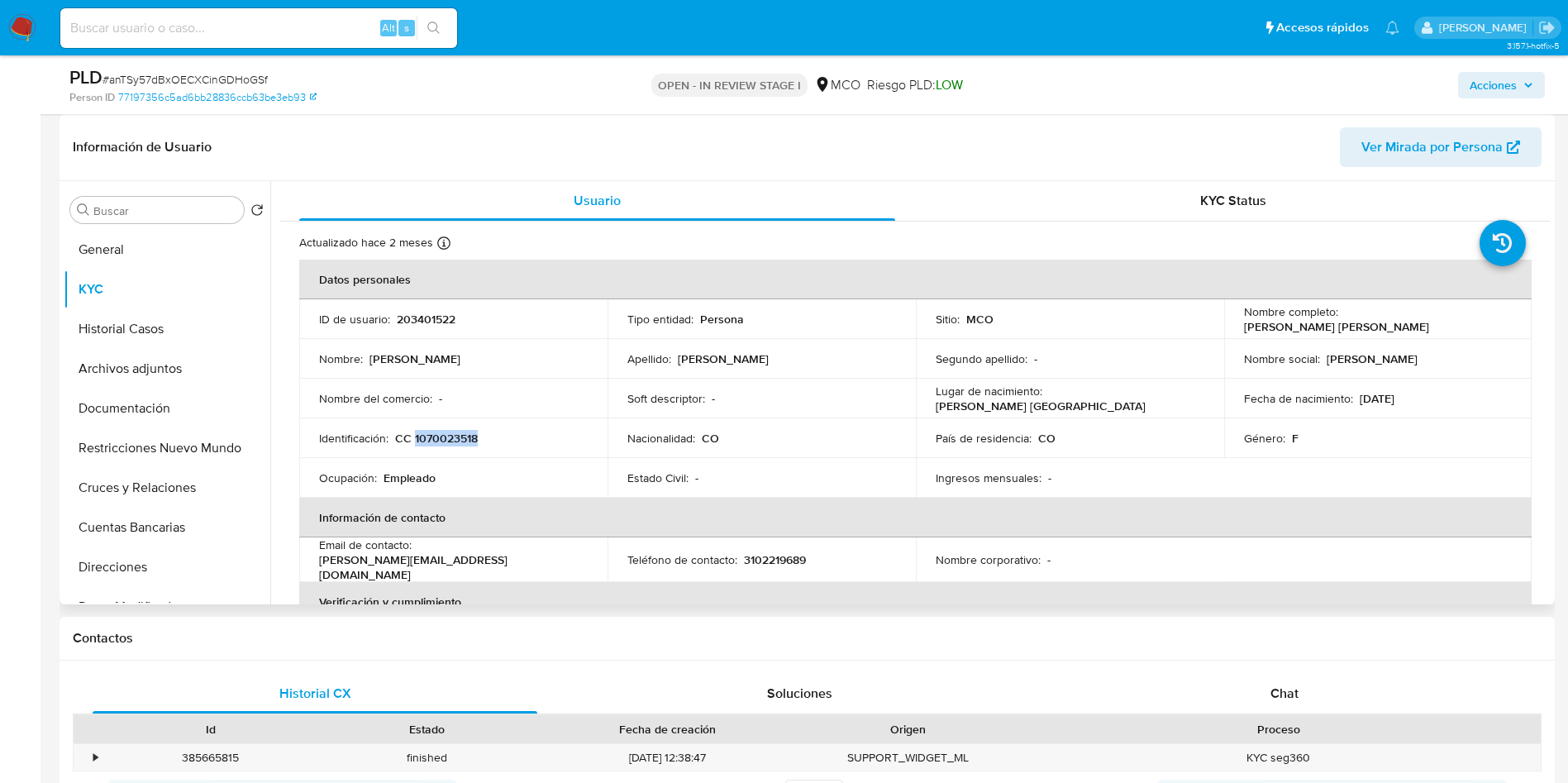
copy p "1070023518"
drag, startPoint x: 1424, startPoint y: 402, endPoint x: 1354, endPoint y: 399, distance: 70.1
click at [1354, 399] on div "Fecha de nacimiento : 26/02/1982" at bounding box center [1379, 399] width 269 height 15
copy p "26/02/1982"
drag, startPoint x: 512, startPoint y: 562, endPoint x: 312, endPoint y: 562, distance: 200.0
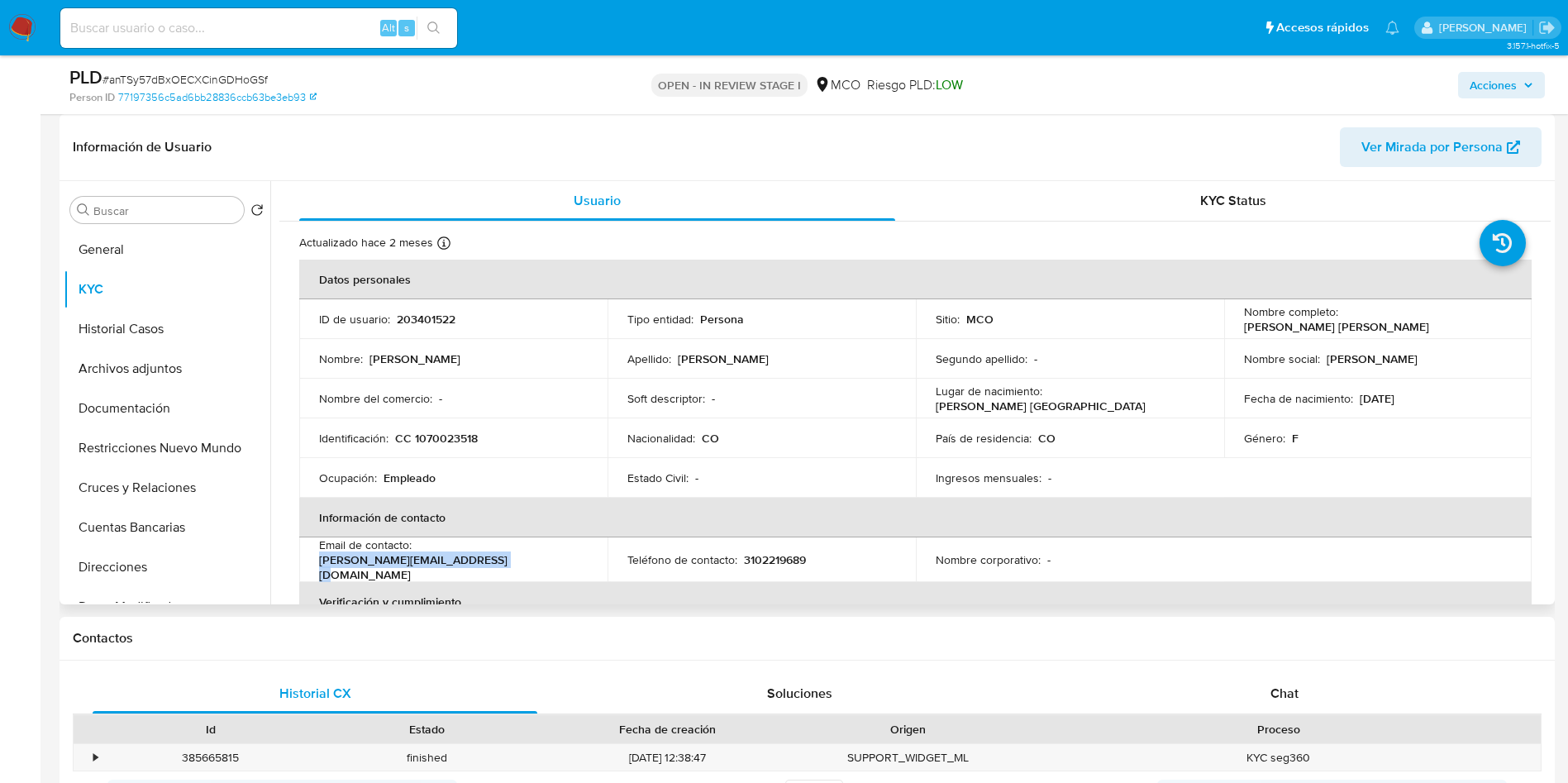
click at [312, 562] on td "Email de contacto : odon.bricenogabriela@gmail.com" at bounding box center [454, 559] width 309 height 44
copy p "odon.bricenogabriela@gmail.com"
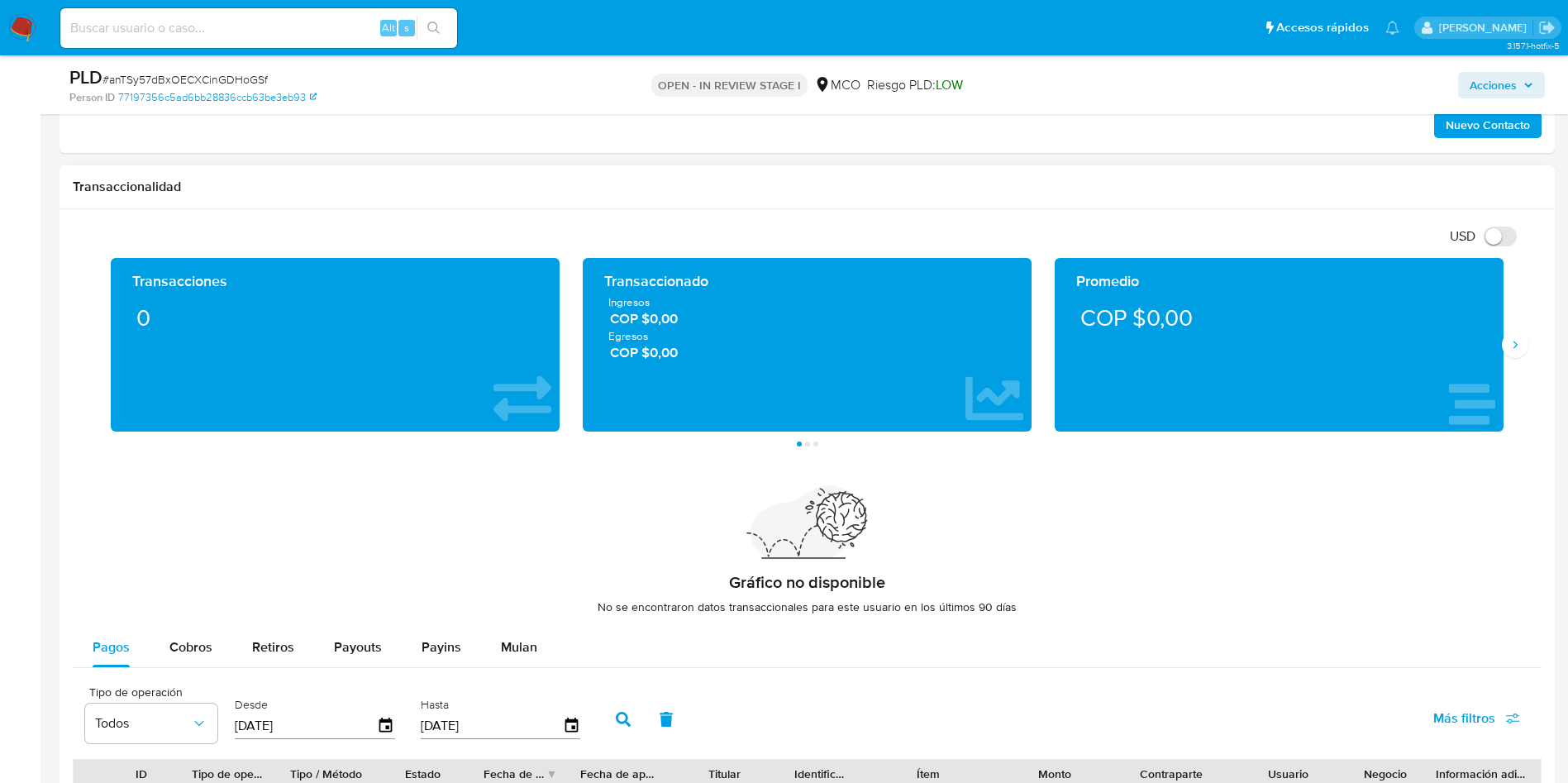
scroll to position [969, 0]
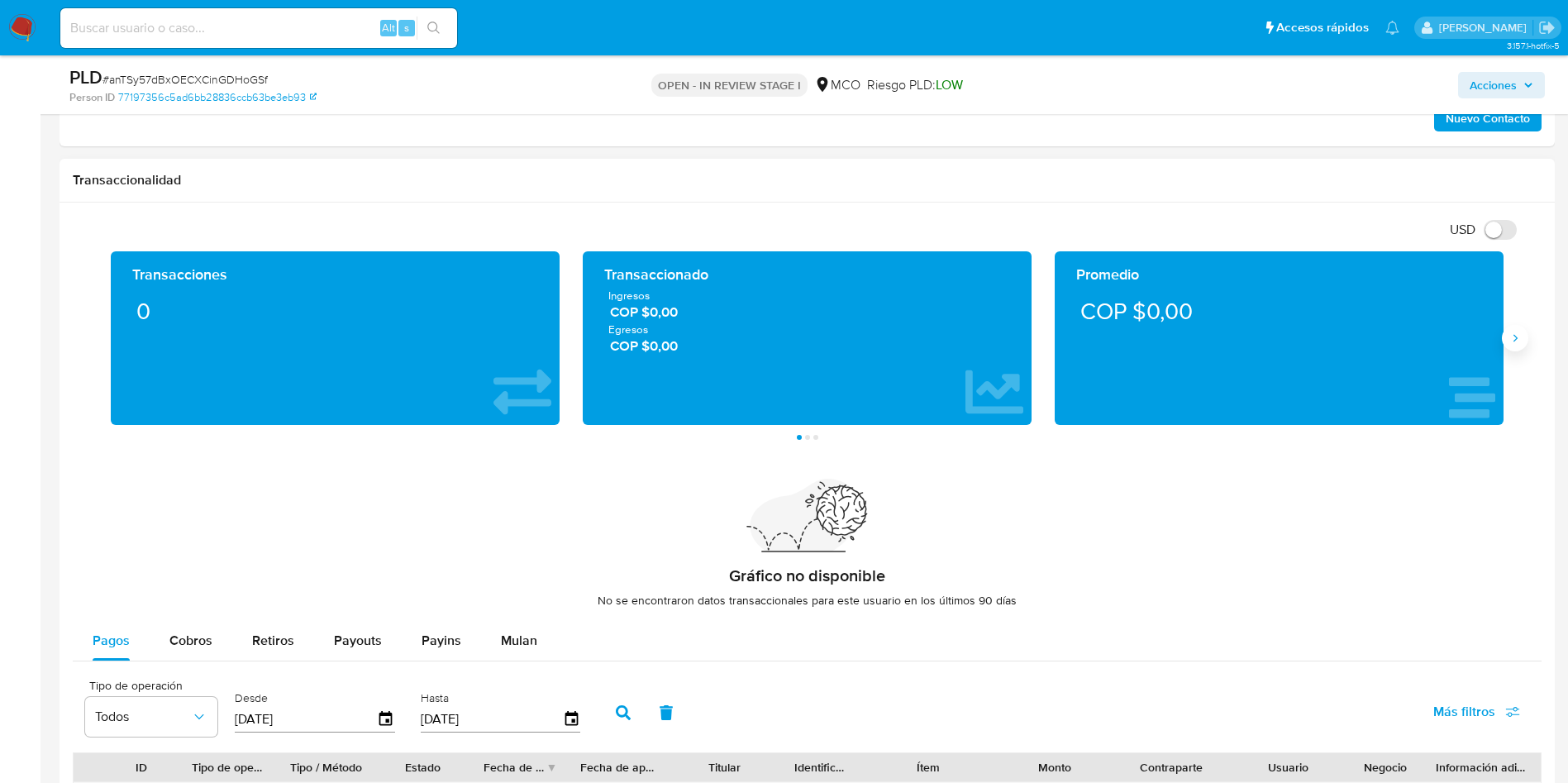
click at [1520, 337] on icon "Siguiente" at bounding box center [1515, 338] width 13 height 13
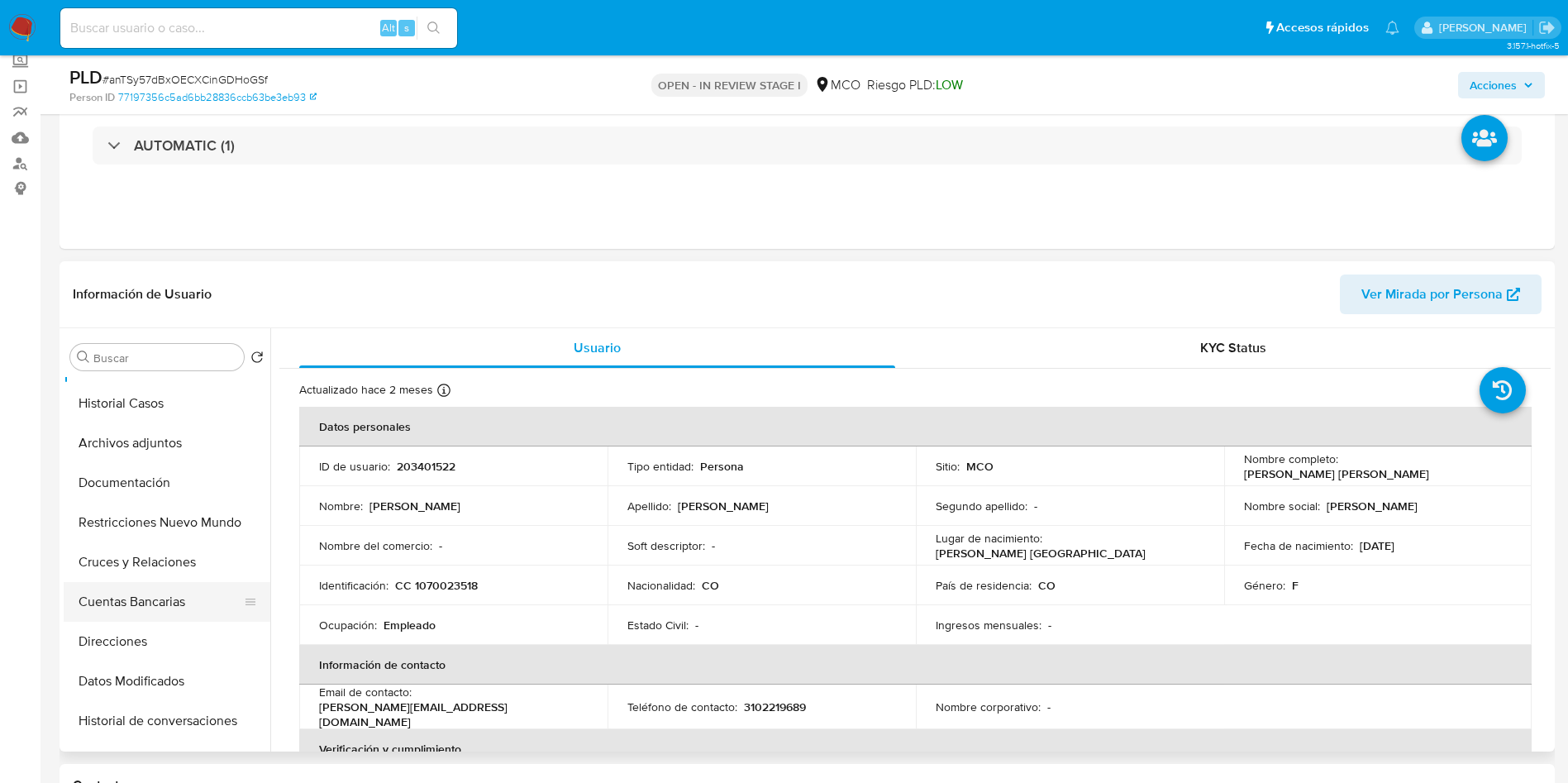
scroll to position [124, 0]
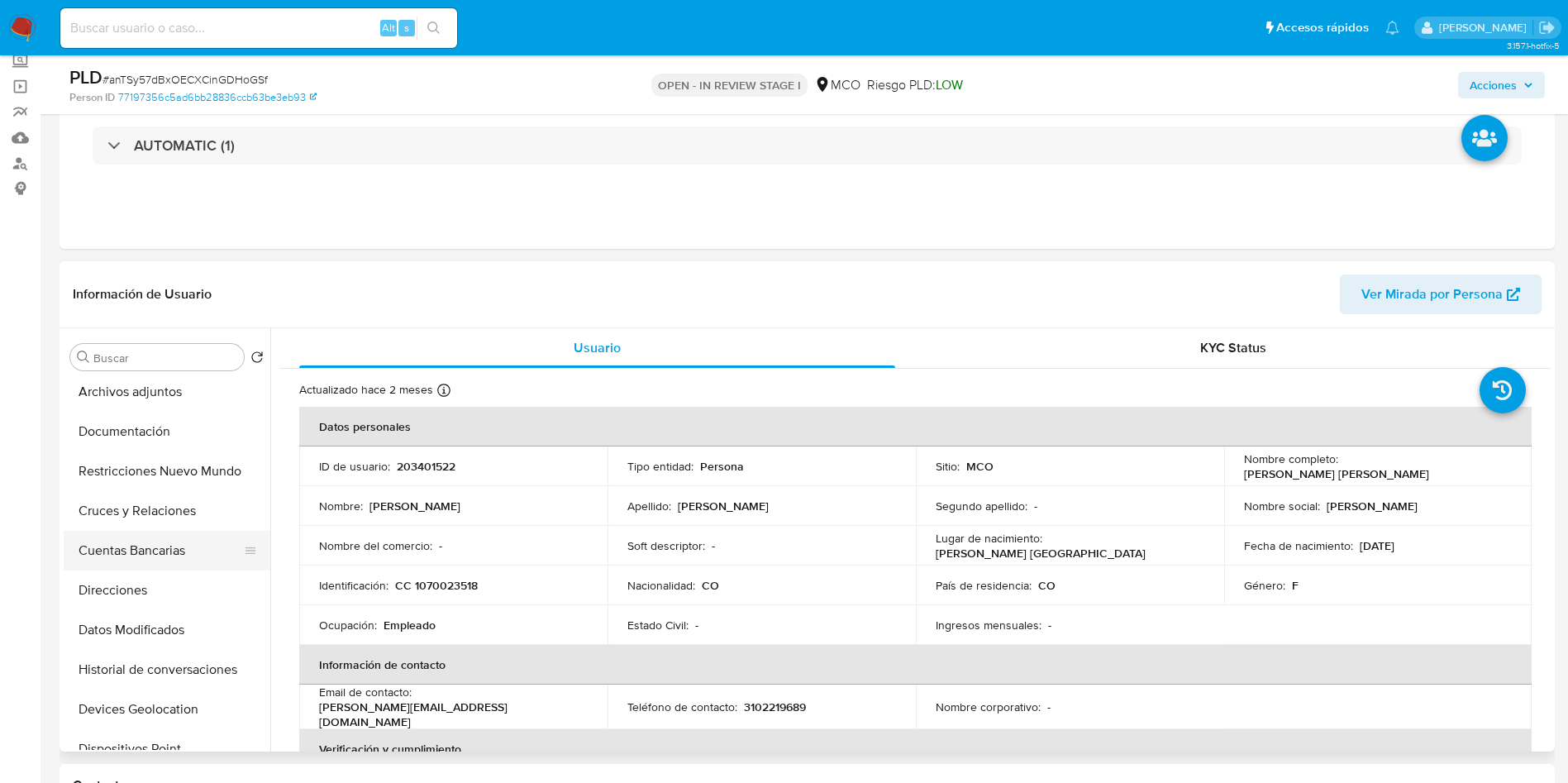
click at [173, 544] on button "Cuentas Bancarias" at bounding box center [161, 551] width 194 height 40
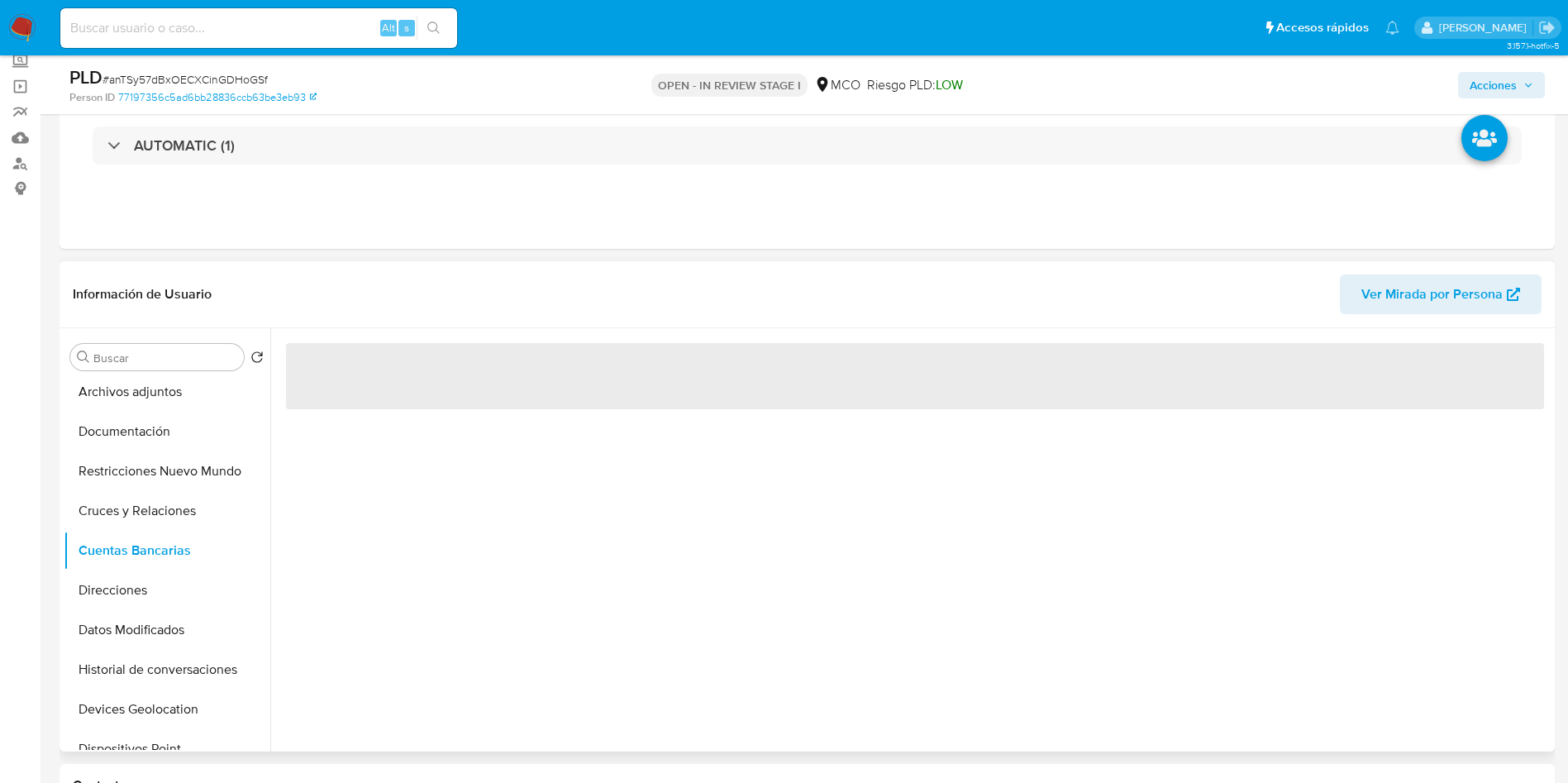
click at [346, 287] on header "Información de Usuario Ver Mirada por Persona" at bounding box center [807, 295] width 1469 height 40
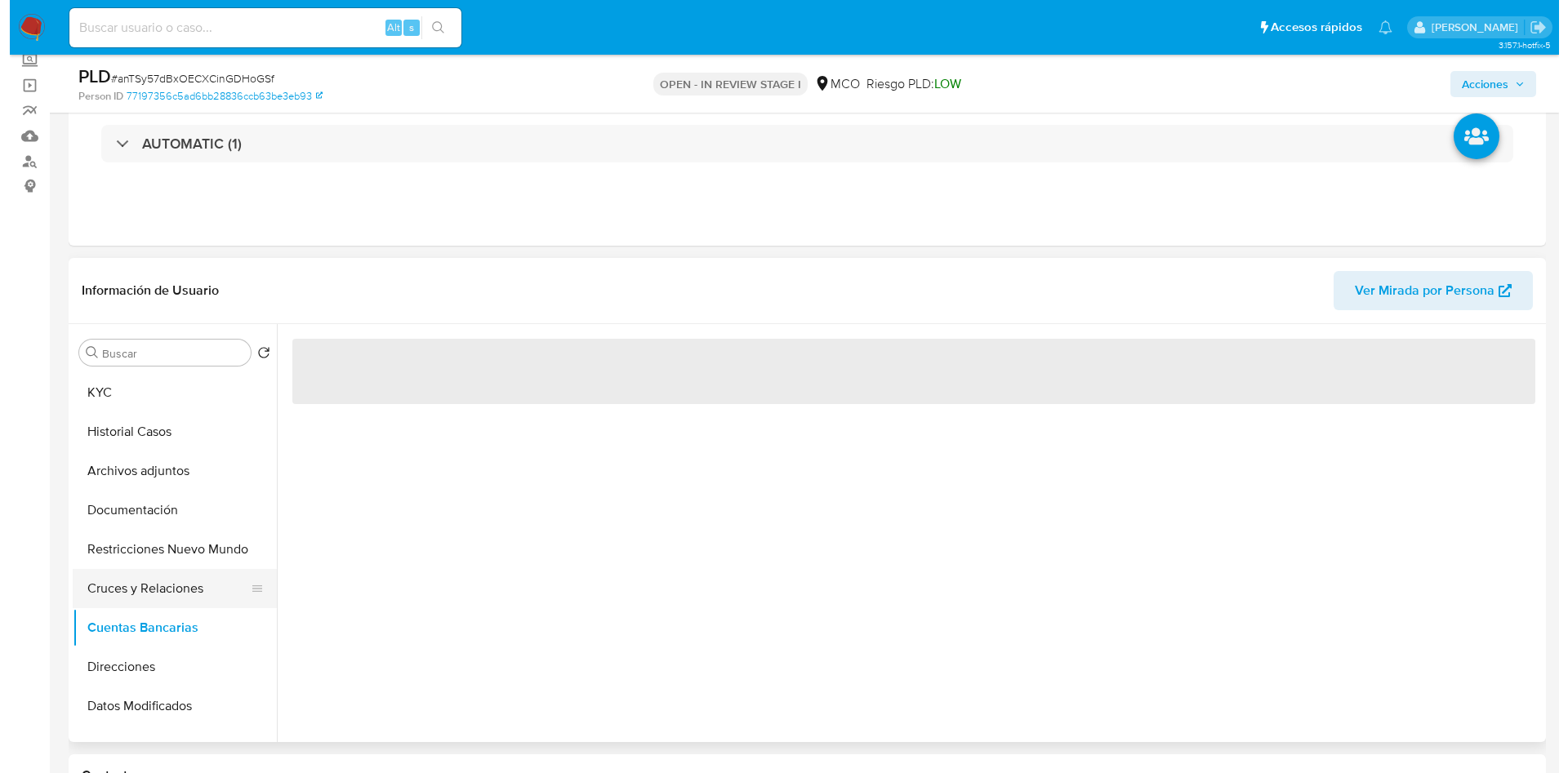
scroll to position [0, 0]
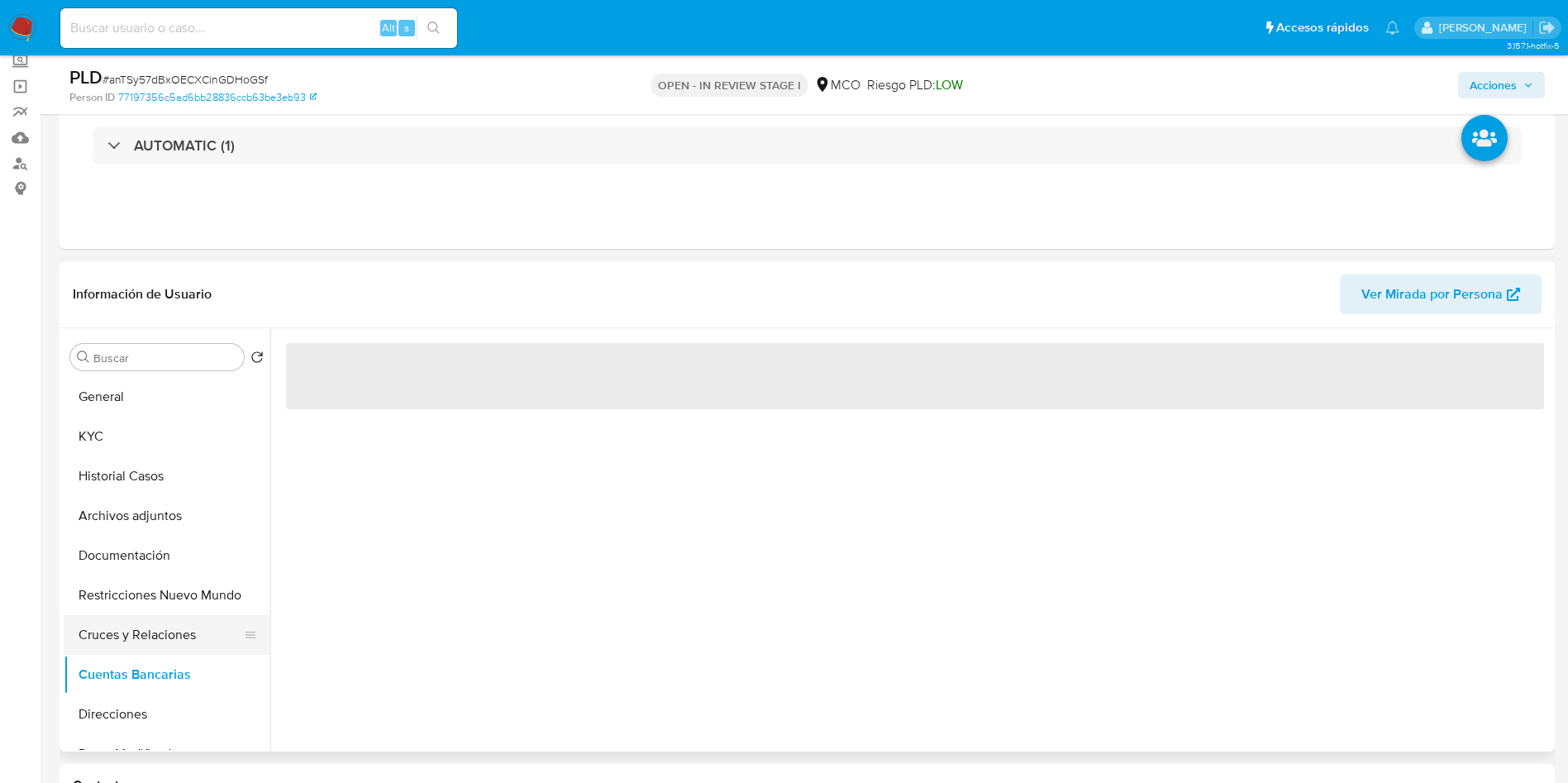
click at [153, 636] on button "Cruces y Relaciones" at bounding box center [161, 635] width 194 height 40
click at [146, 670] on button "Cuentas Bancarias" at bounding box center [161, 675] width 194 height 40
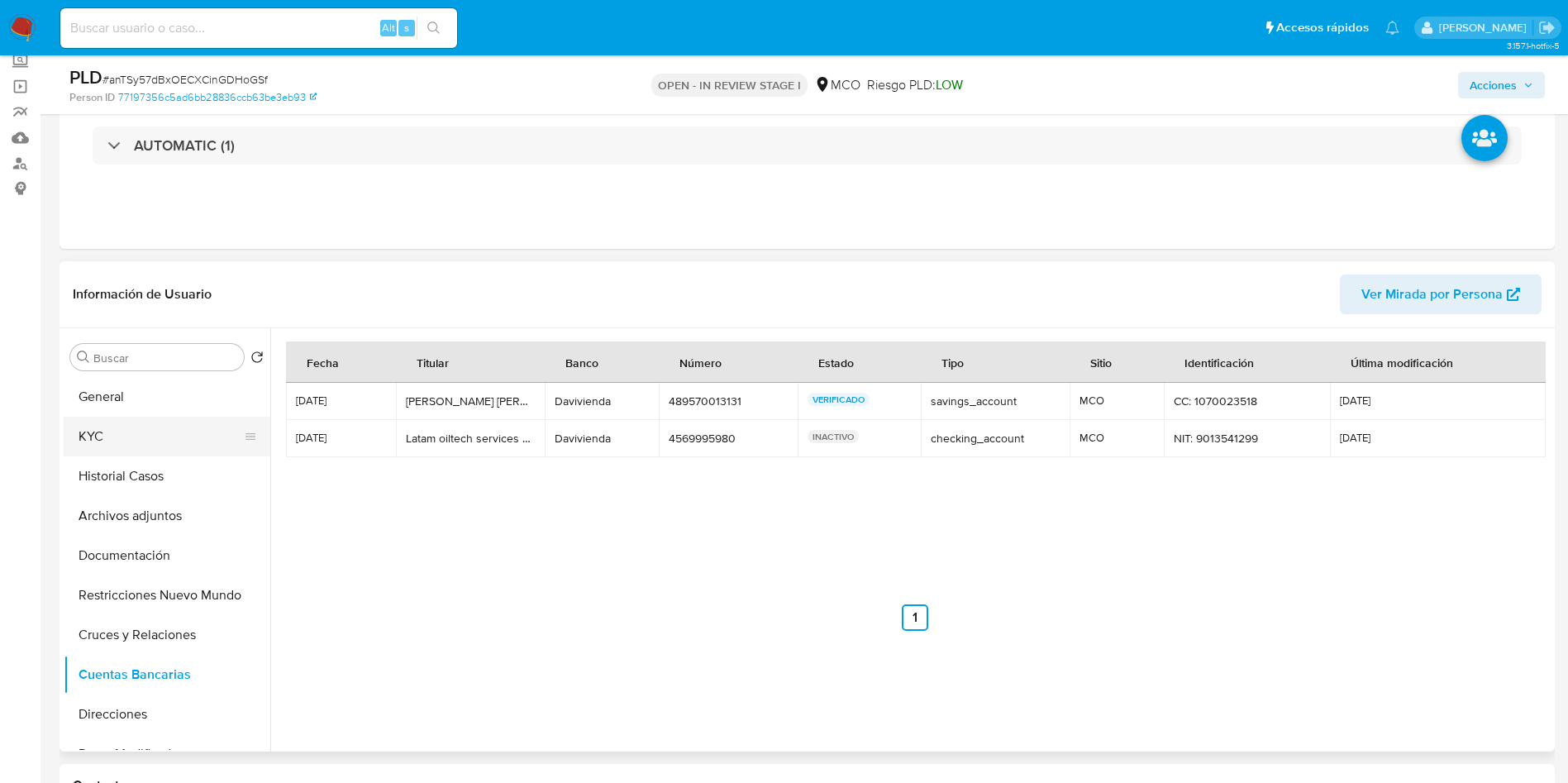
click at [138, 428] on button "KYC" at bounding box center [161, 437] width 194 height 40
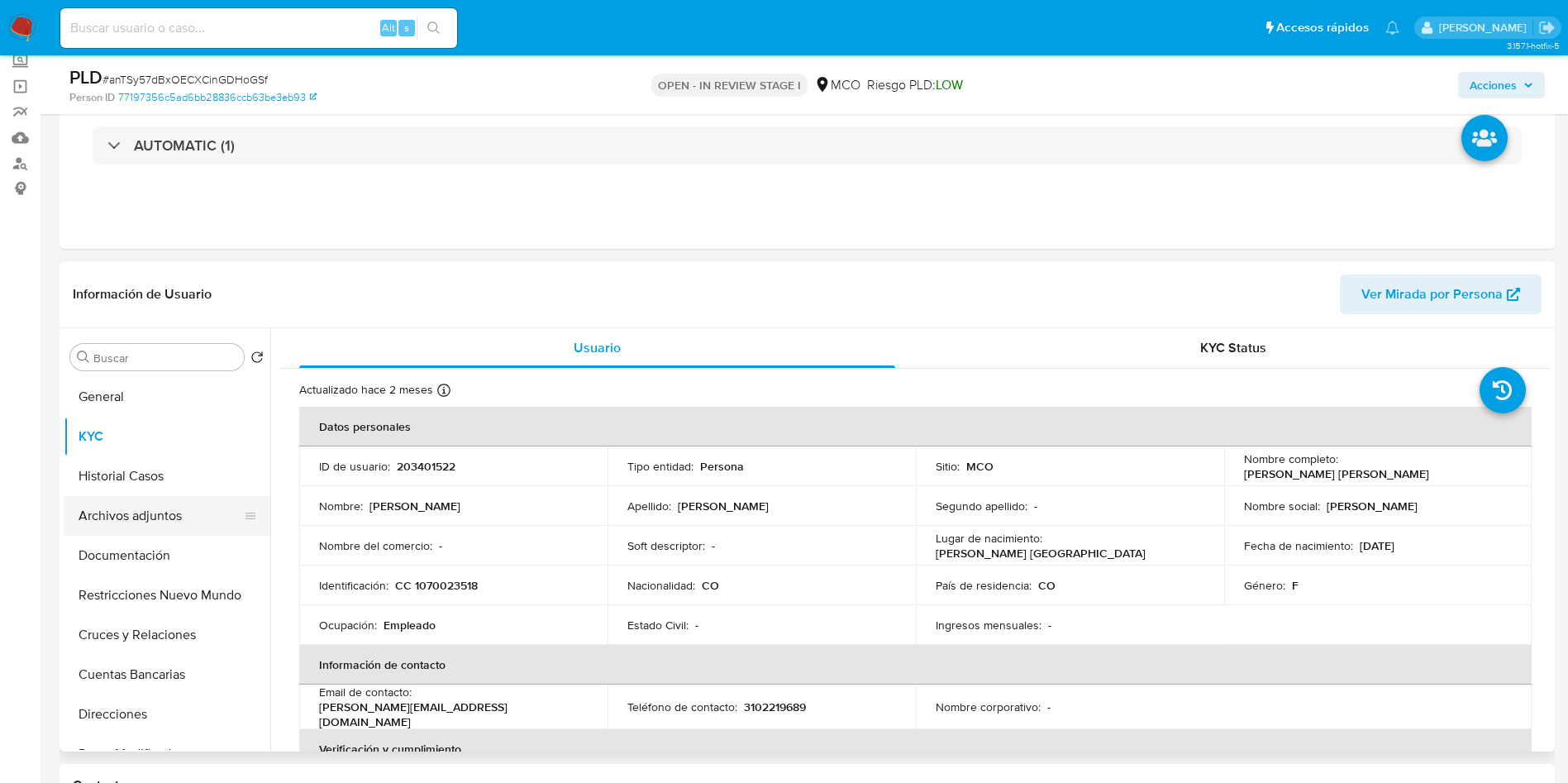
click at [158, 510] on button "Archivos adjuntos" at bounding box center [161, 516] width 194 height 40
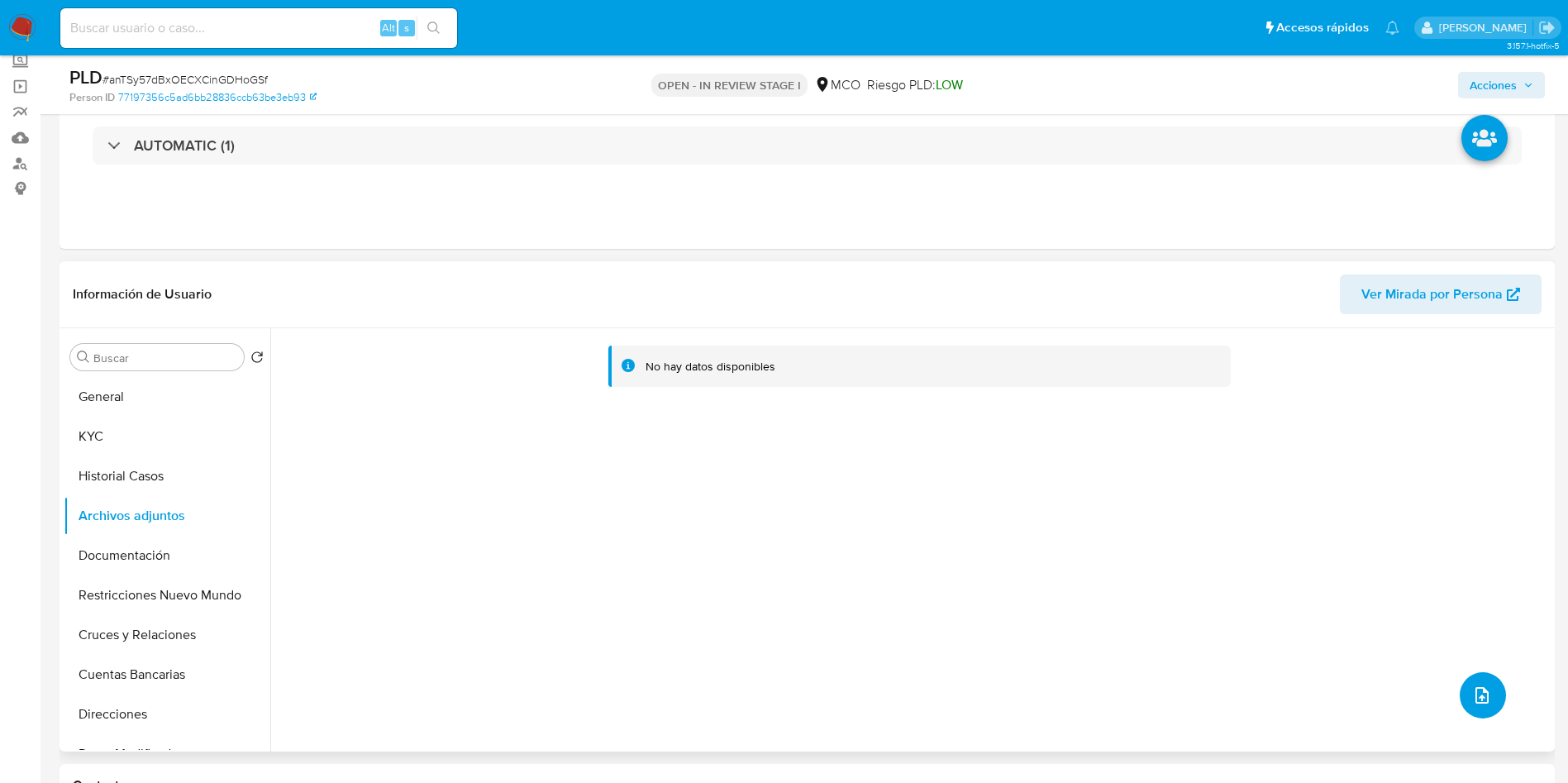
click at [1479, 691] on icon "upload-file" at bounding box center [1482, 695] width 20 height 20
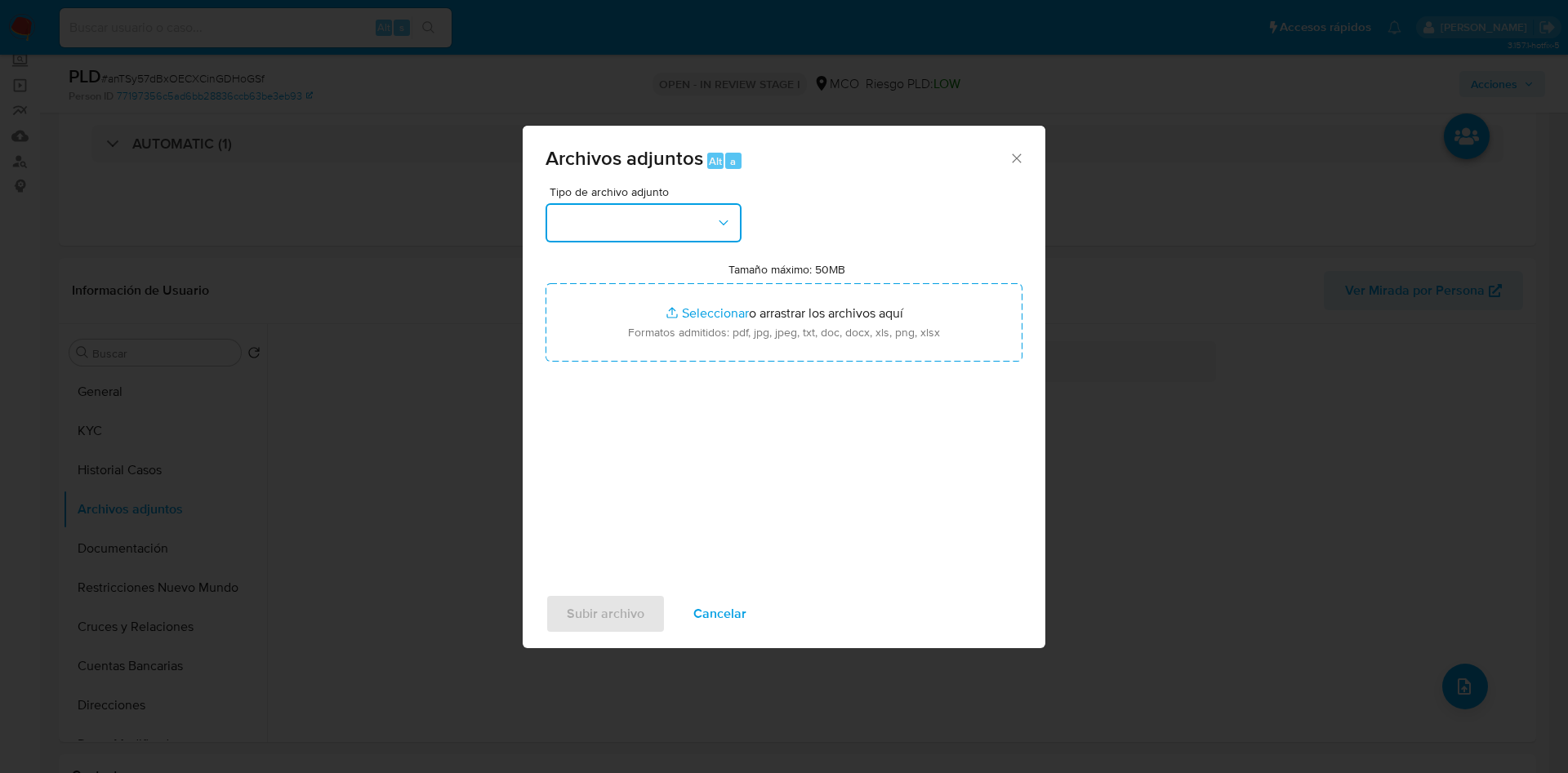
click at [613, 206] on button "button" at bounding box center [643, 223] width 196 height 39
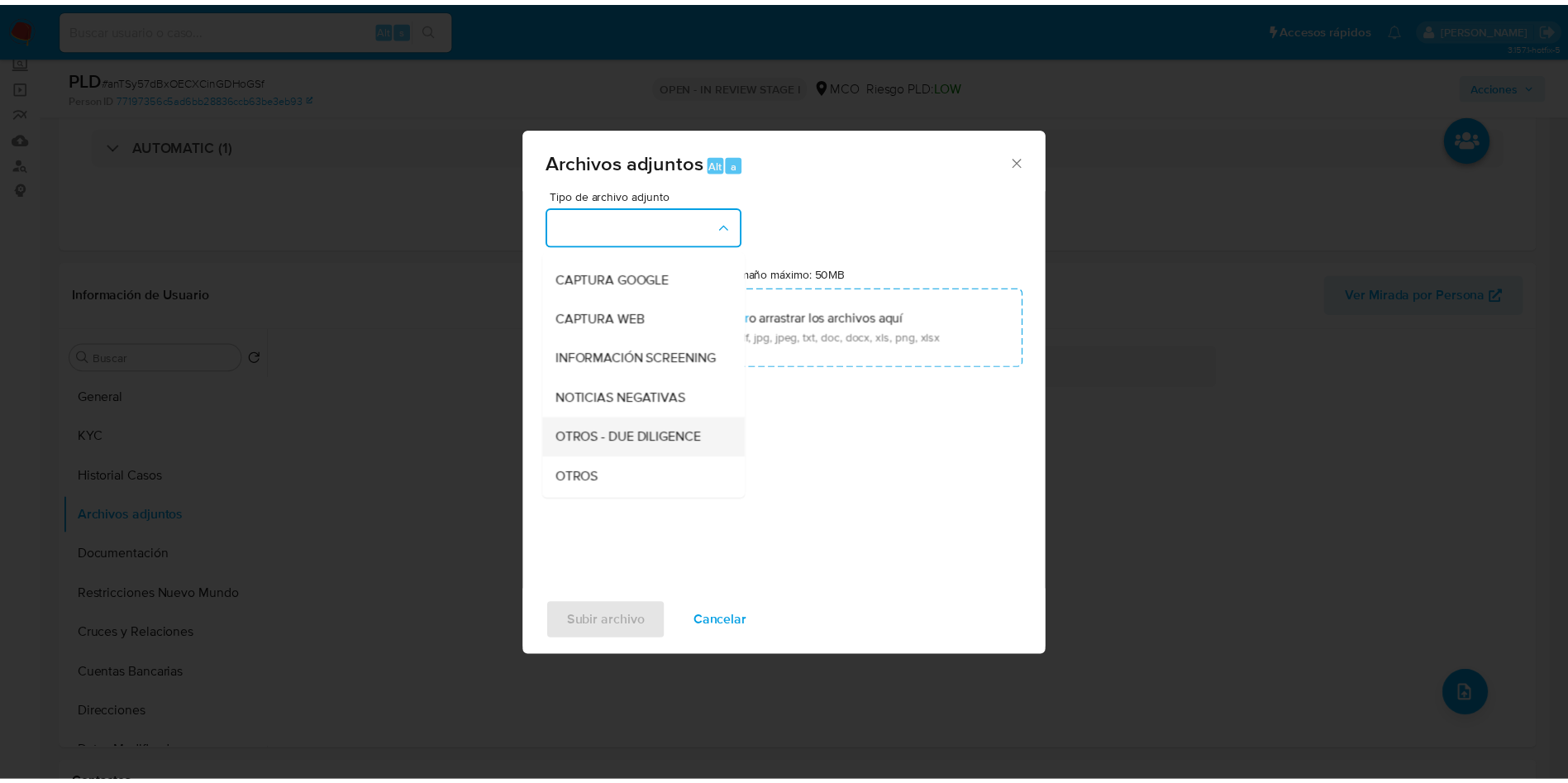
scroll to position [124, 0]
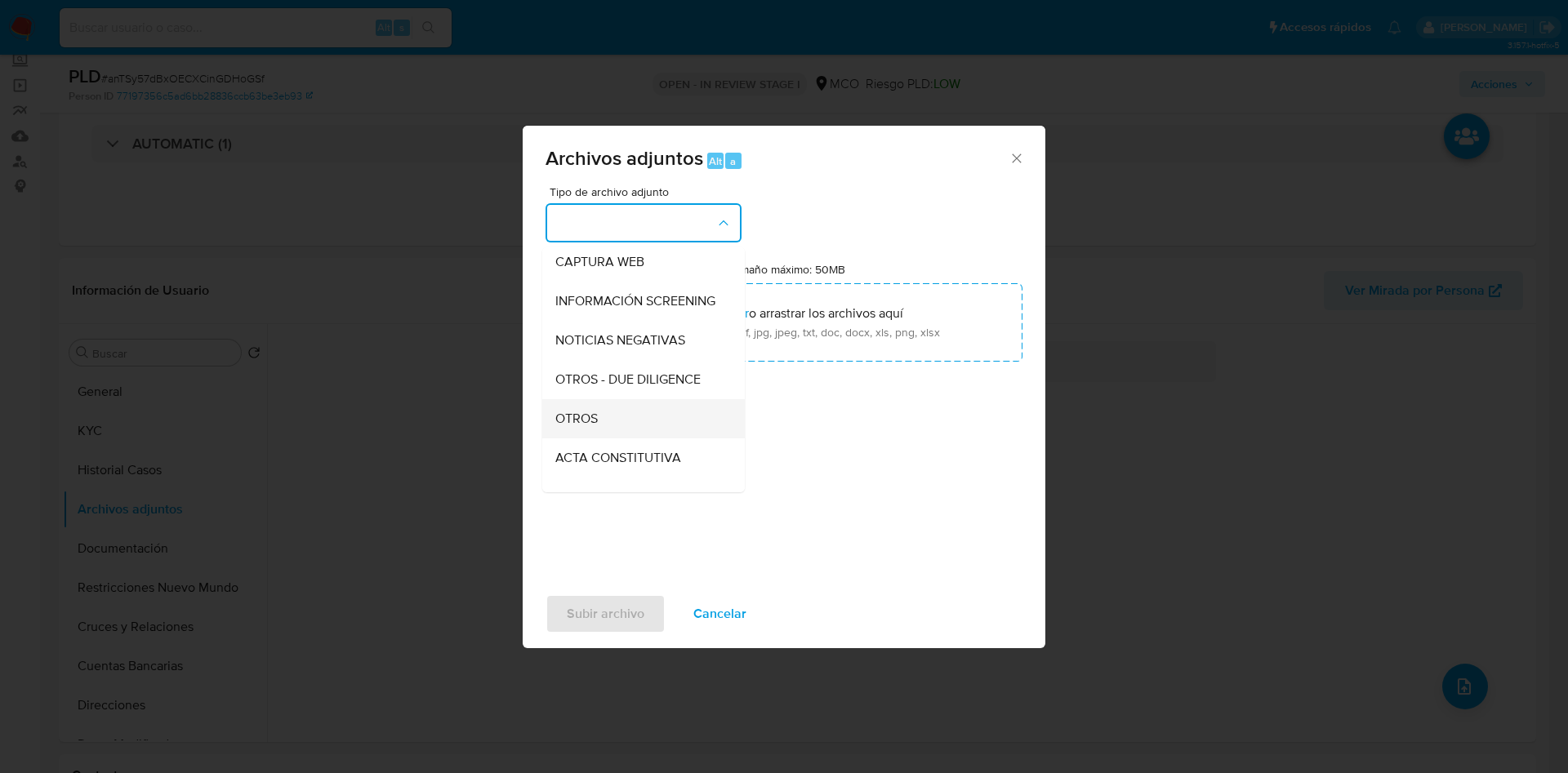
click at [596, 418] on div "OTROS" at bounding box center [638, 419] width 166 height 39
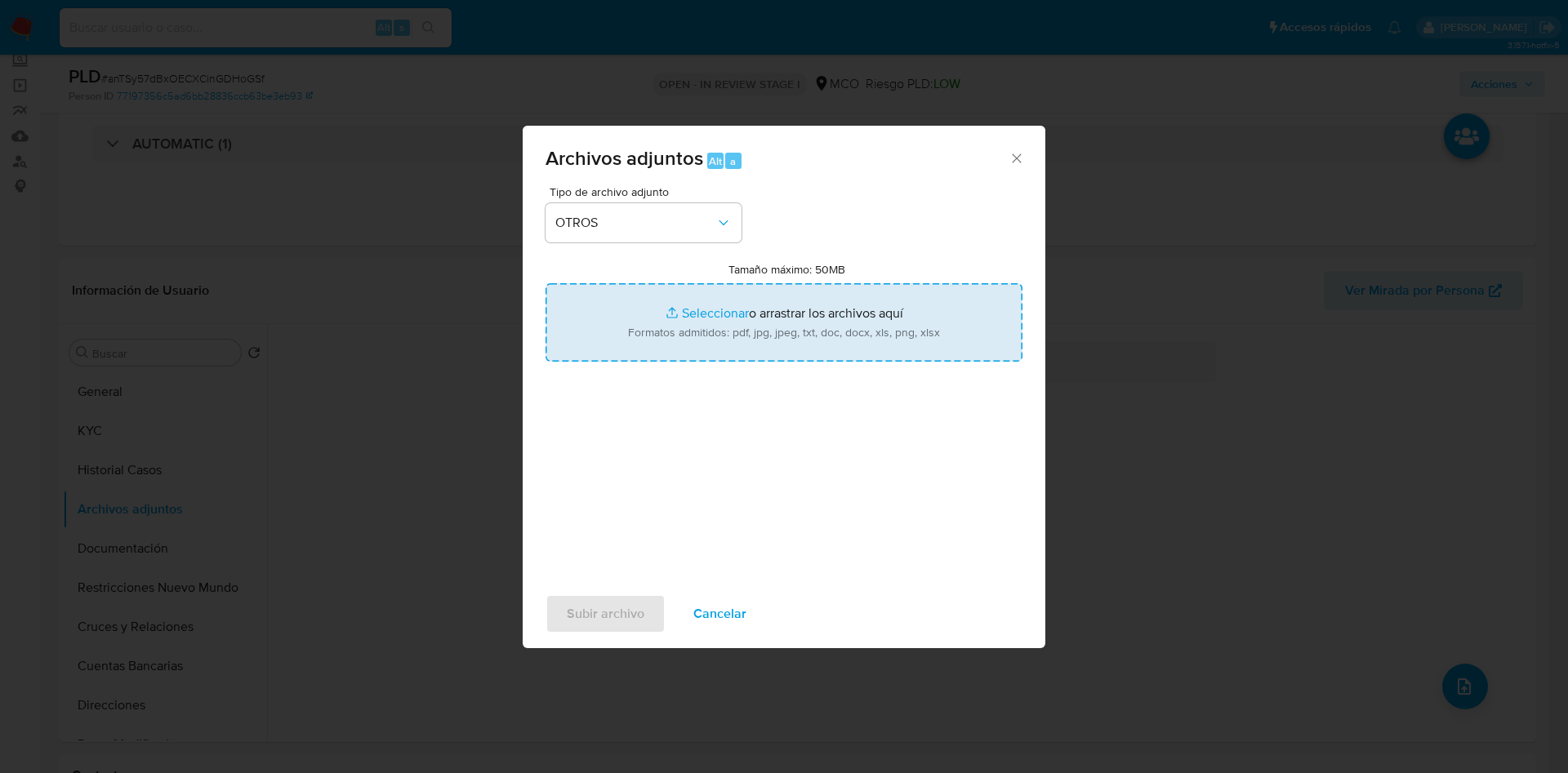
click at [684, 302] on input "Tamaño máximo: 50MB Seleccionar archivos" at bounding box center [784, 322] width 477 height 78
type input "C:\fakepath\203401522 - 01_09_2025.pdf"
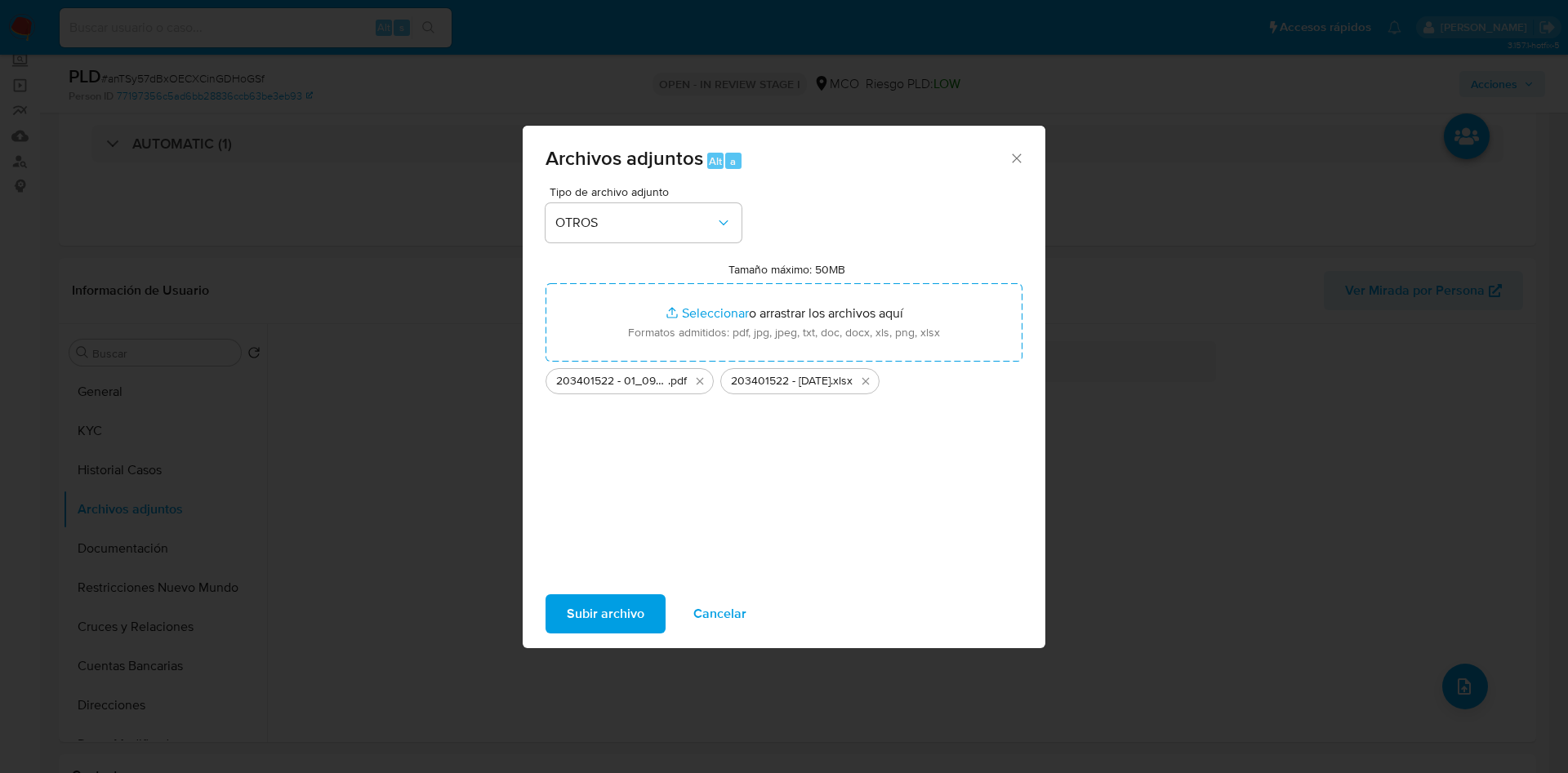
click at [585, 615] on span "Subir archivo" at bounding box center [605, 613] width 77 height 36
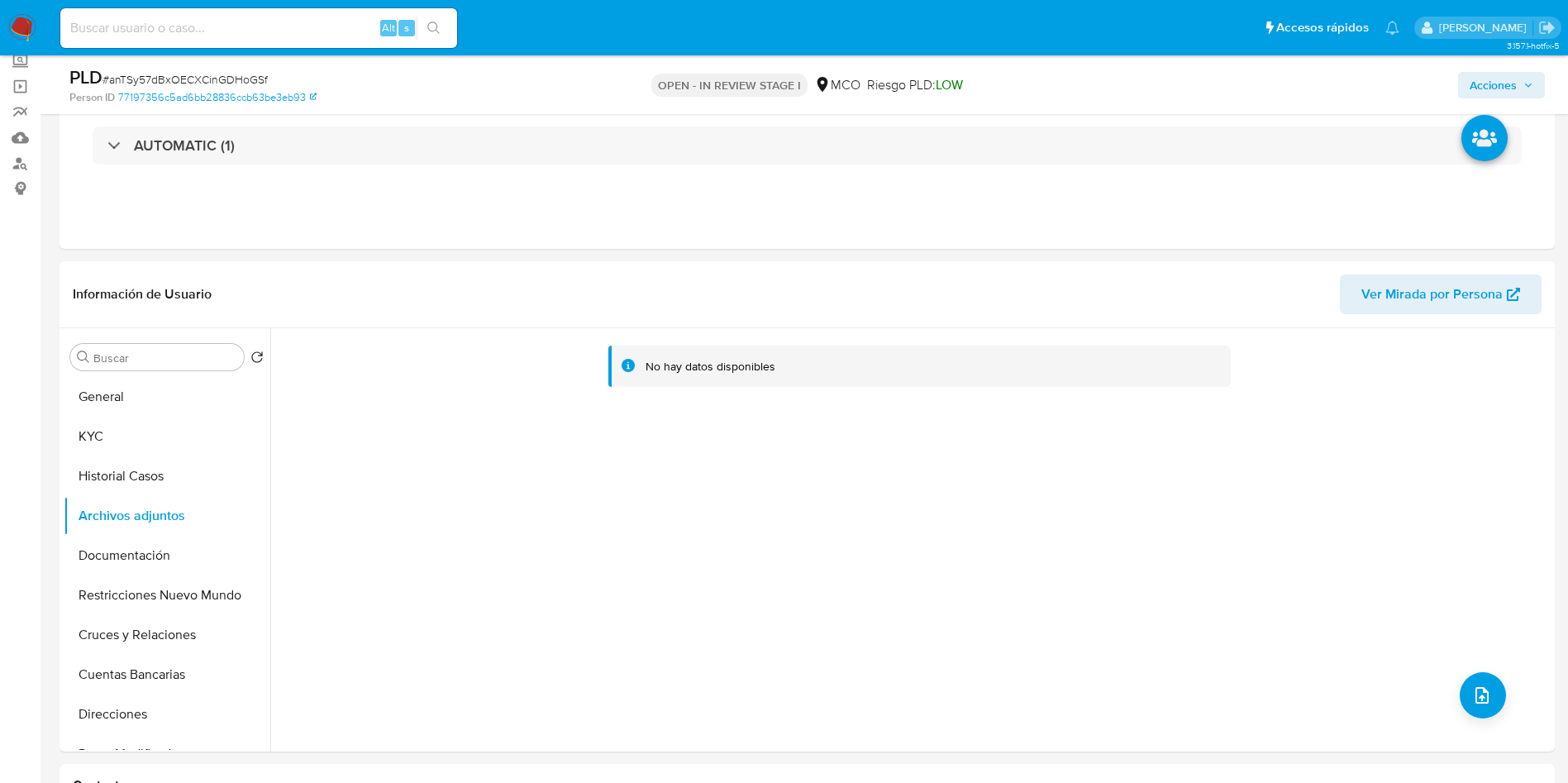
click at [1496, 74] on span "Acciones" at bounding box center [1494, 85] width 47 height 26
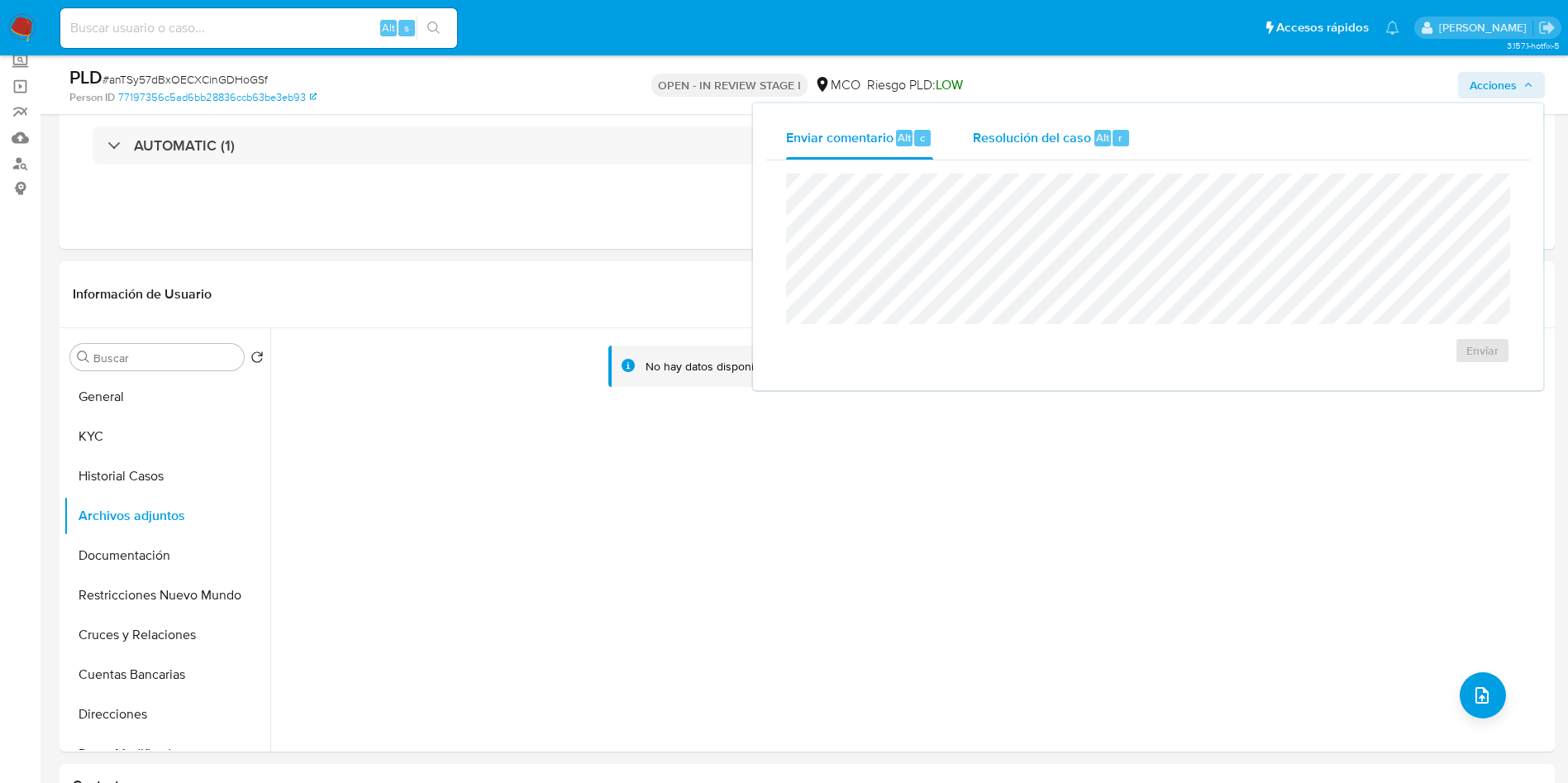
click at [1064, 146] on div "Resolución del caso Alt r" at bounding box center [1052, 138] width 158 height 43
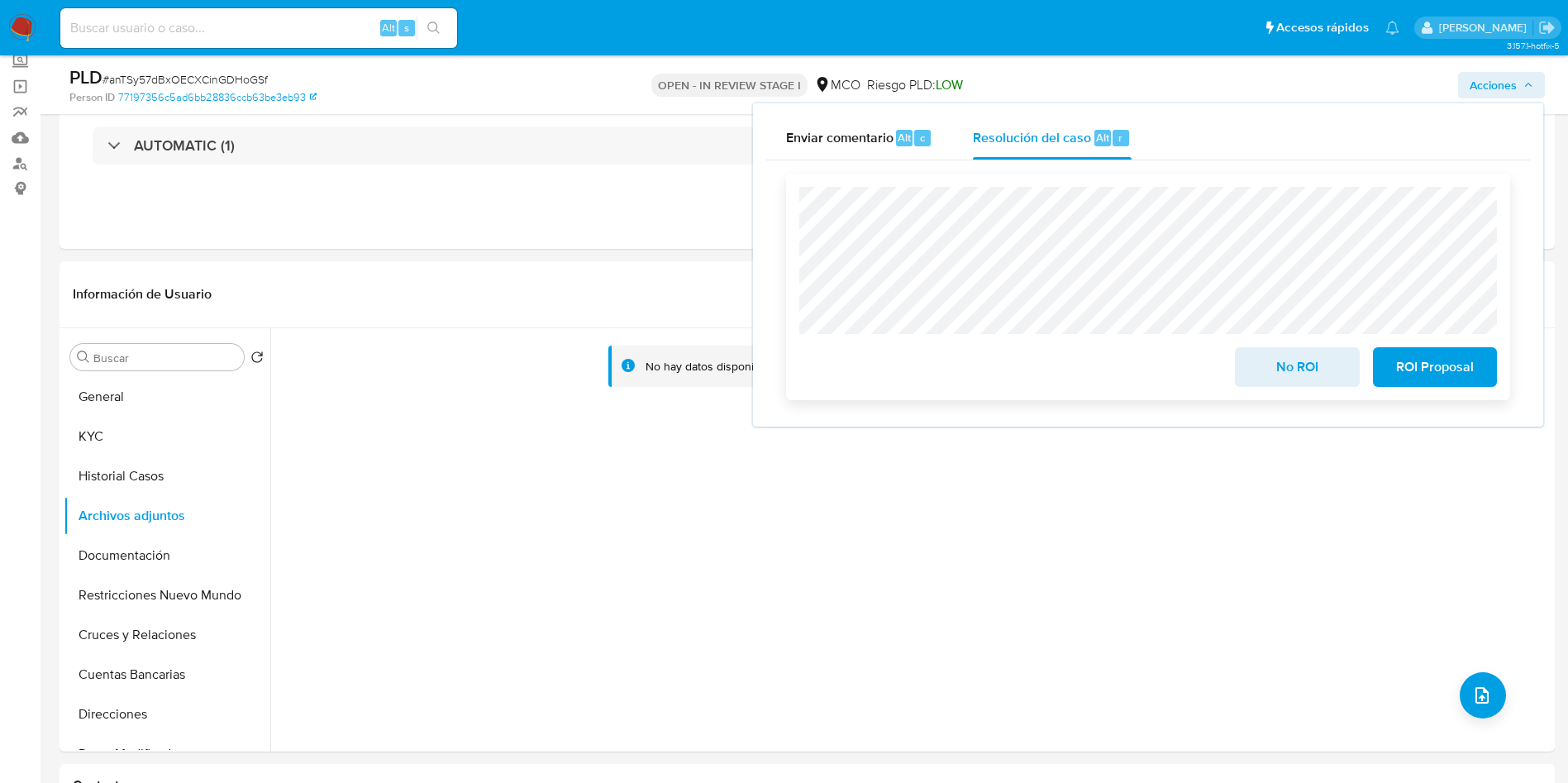
click at [1231, 359] on div "No ROI" at bounding box center [1297, 363] width 137 height 46
click at [1251, 360] on button "No ROI" at bounding box center [1297, 367] width 124 height 40
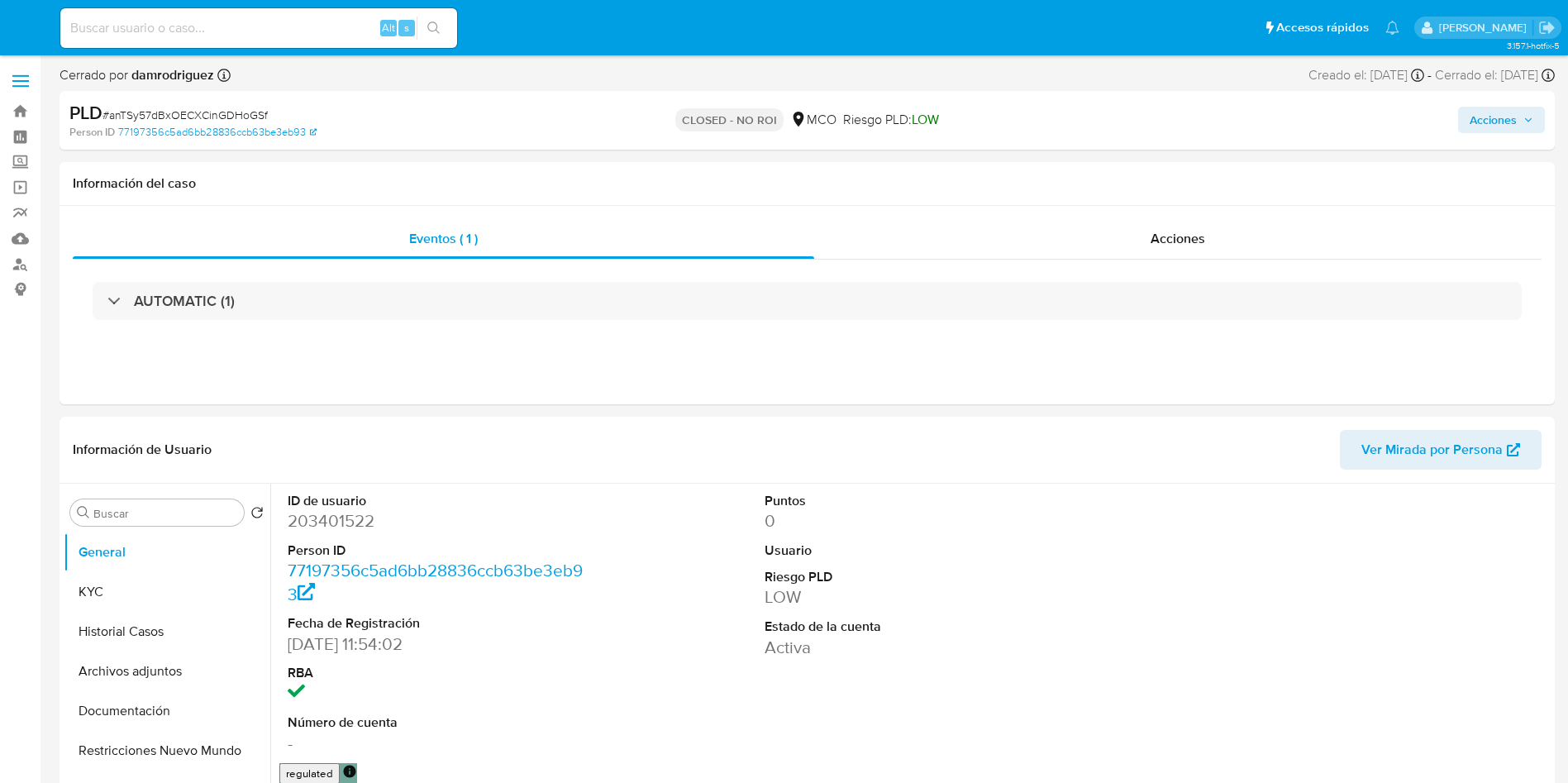
select select "10"
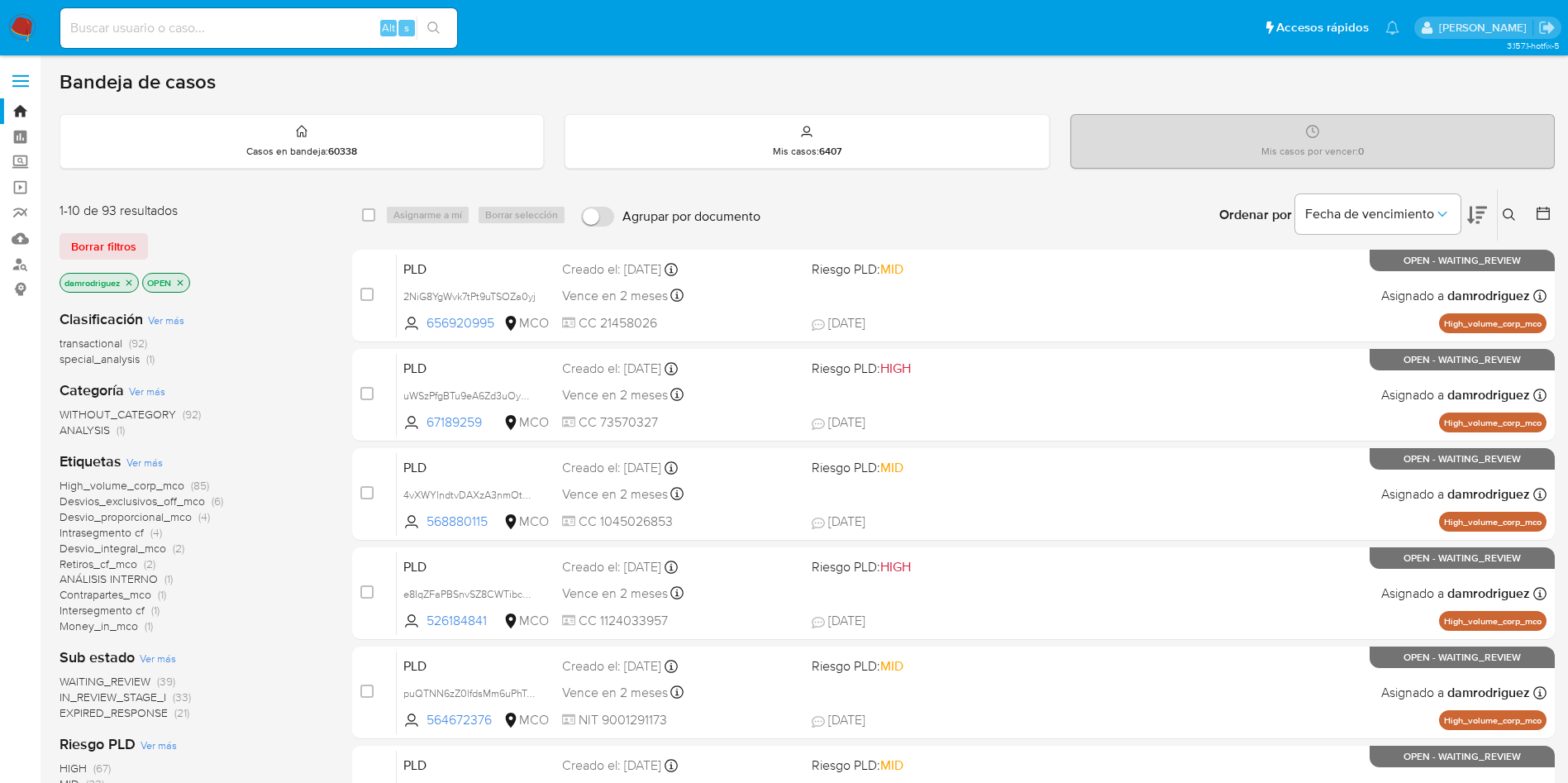
click at [1474, 215] on icon at bounding box center [1477, 215] width 20 height 20
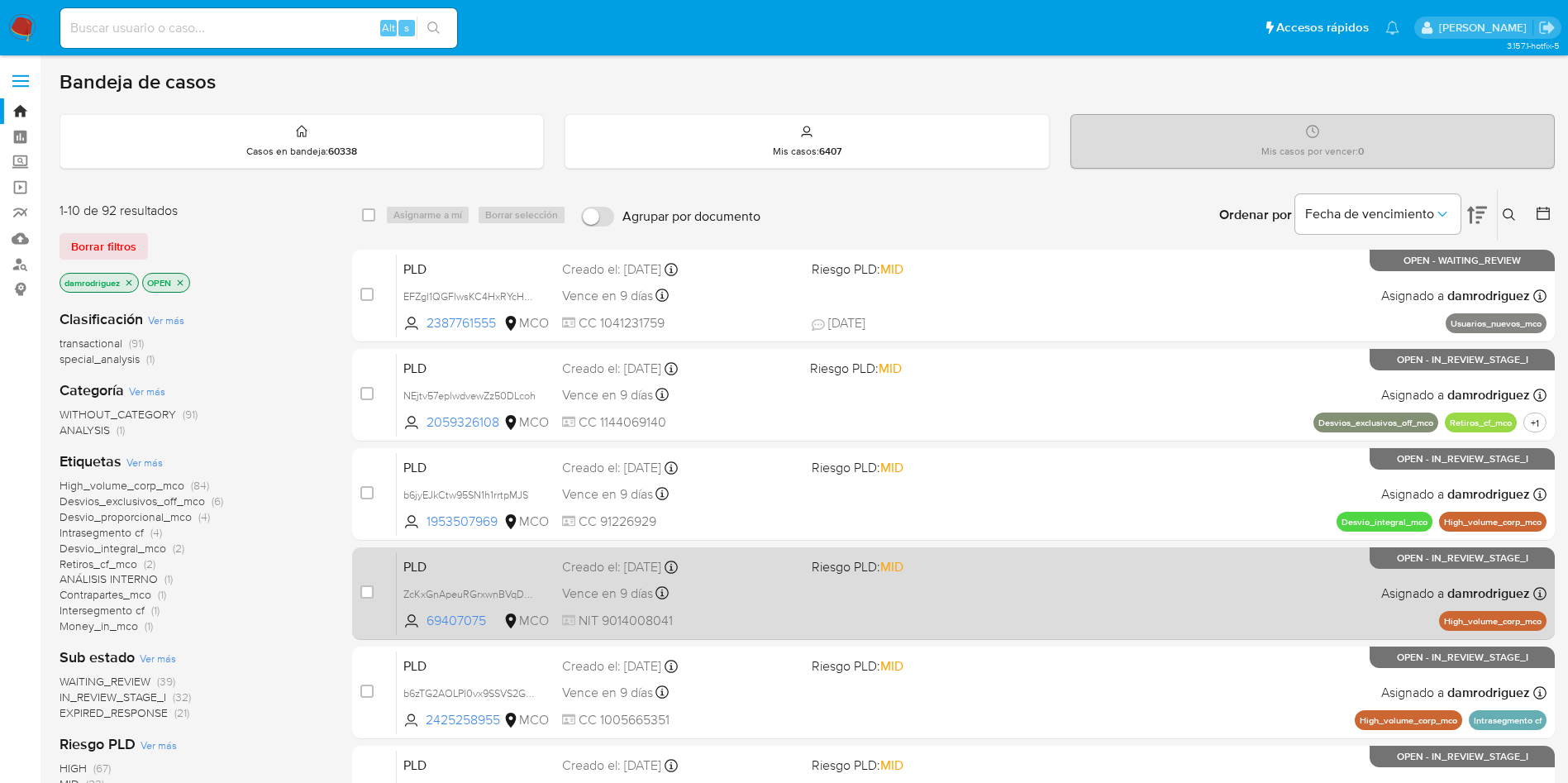
click at [445, 558] on span "PLD" at bounding box center [476, 565] width 146 height 22
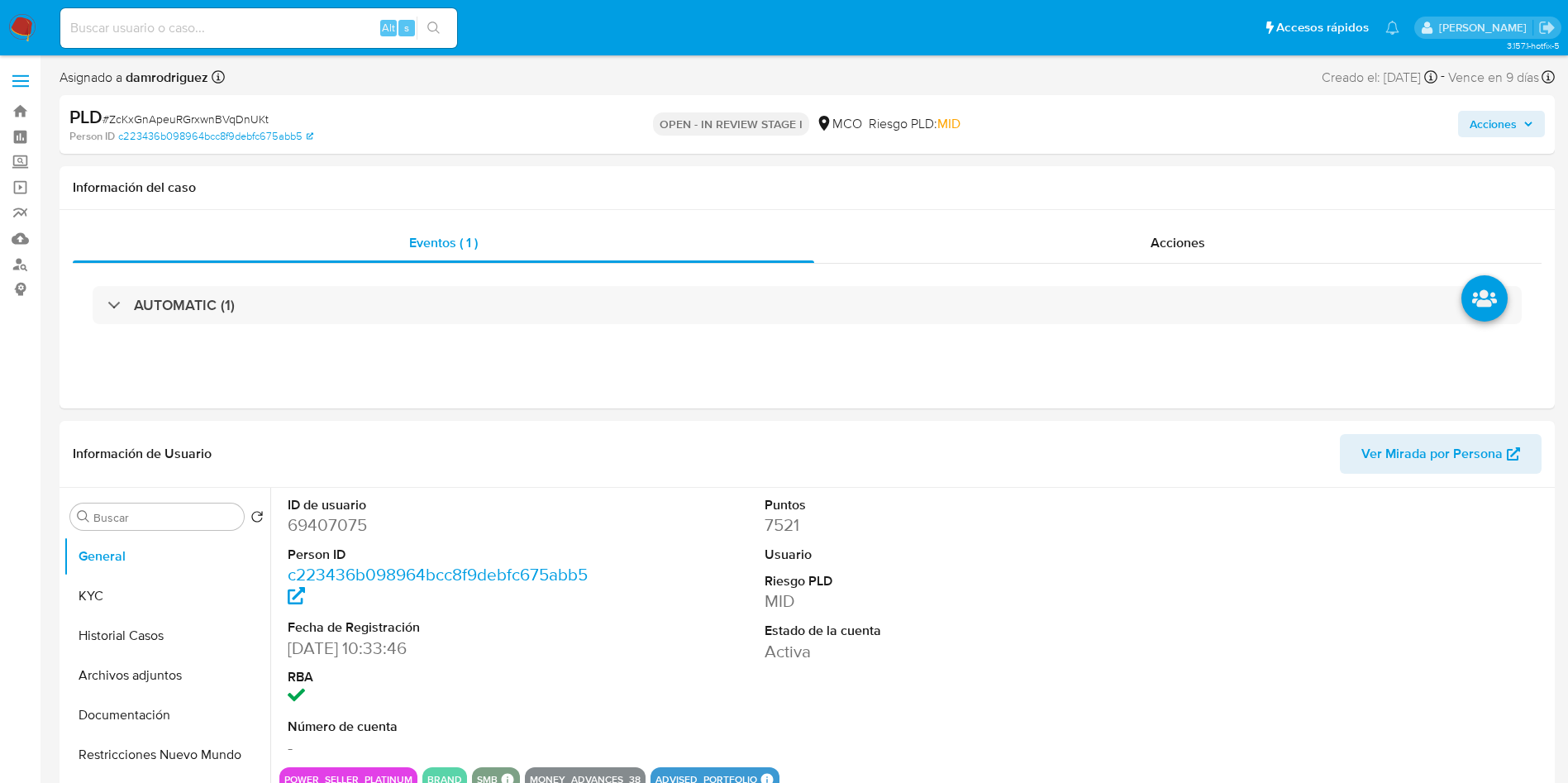
select select "10"
click at [343, 527] on dd "69407075" at bounding box center [439, 525] width 302 height 24
copy dd "69407075"
